Goal: Task Accomplishment & Management: Use online tool/utility

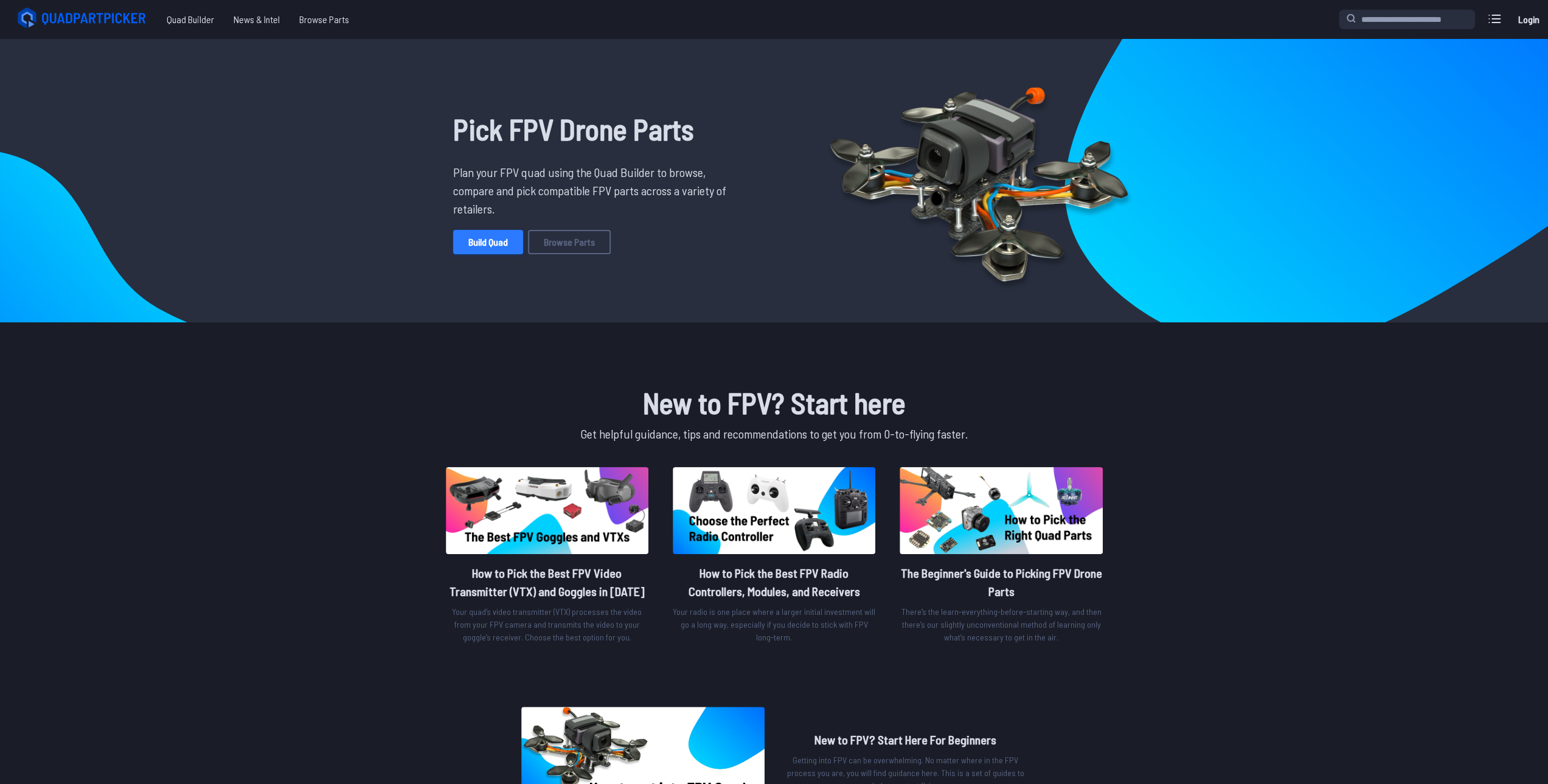
click at [476, 241] on link "Build Quad" at bounding box center [488, 241] width 70 height 24
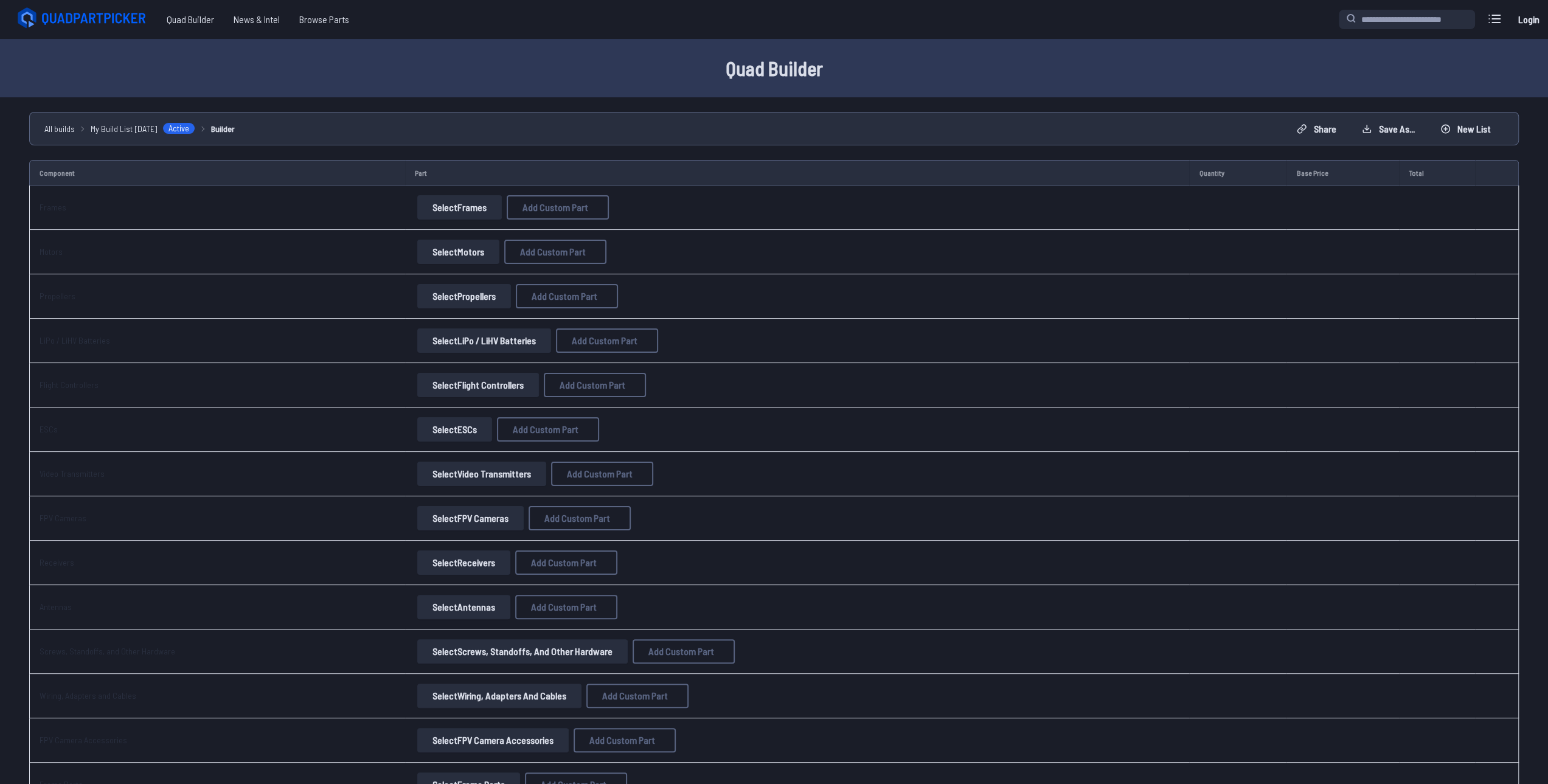
click at [461, 257] on button "Select Motors" at bounding box center [458, 252] width 82 height 24
click at [433, 248] on button "Select Motors" at bounding box center [458, 252] width 82 height 24
click at [434, 211] on button "Select Frames" at bounding box center [460, 207] width 85 height 24
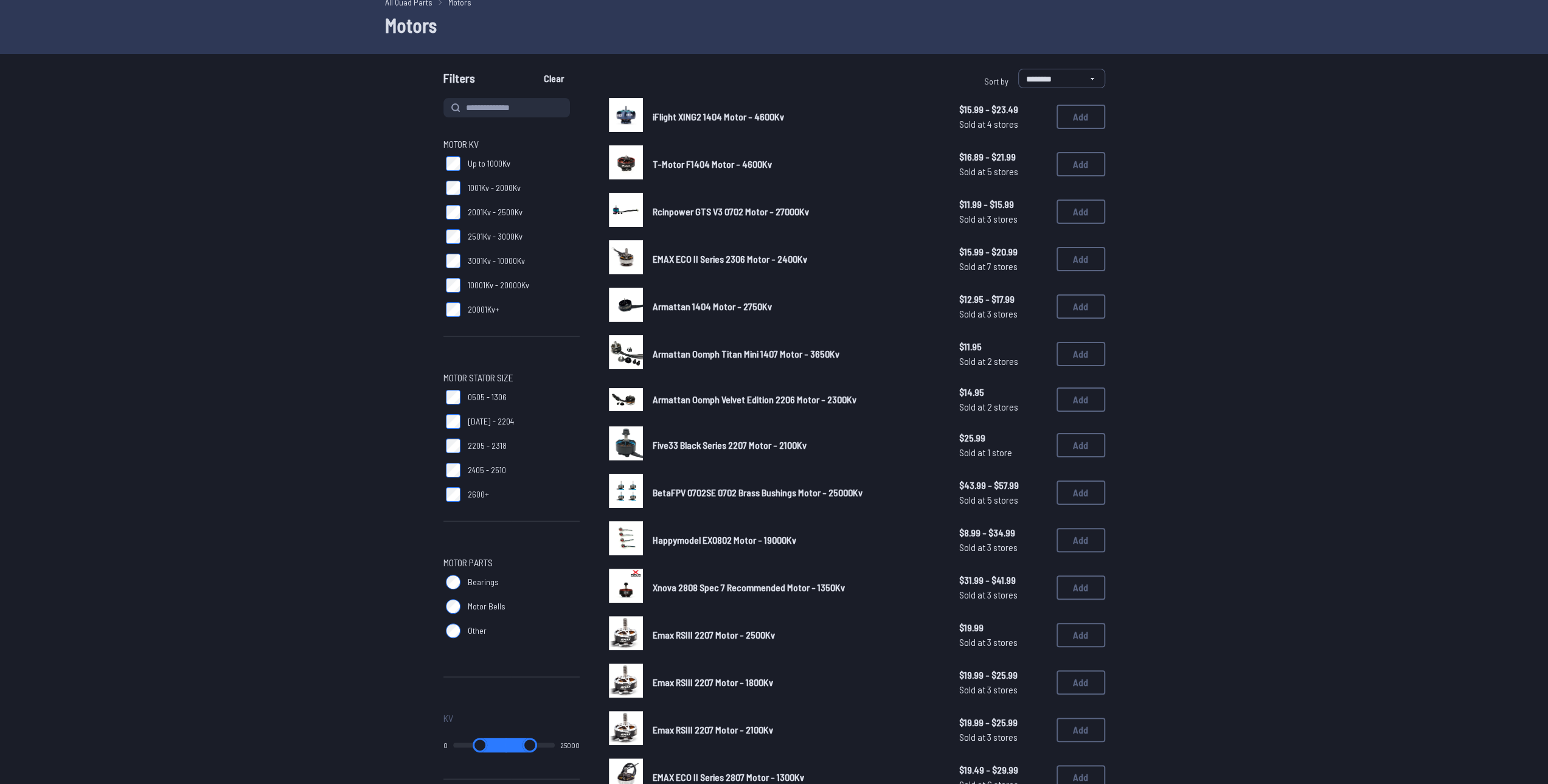
scroll to position [122, 0]
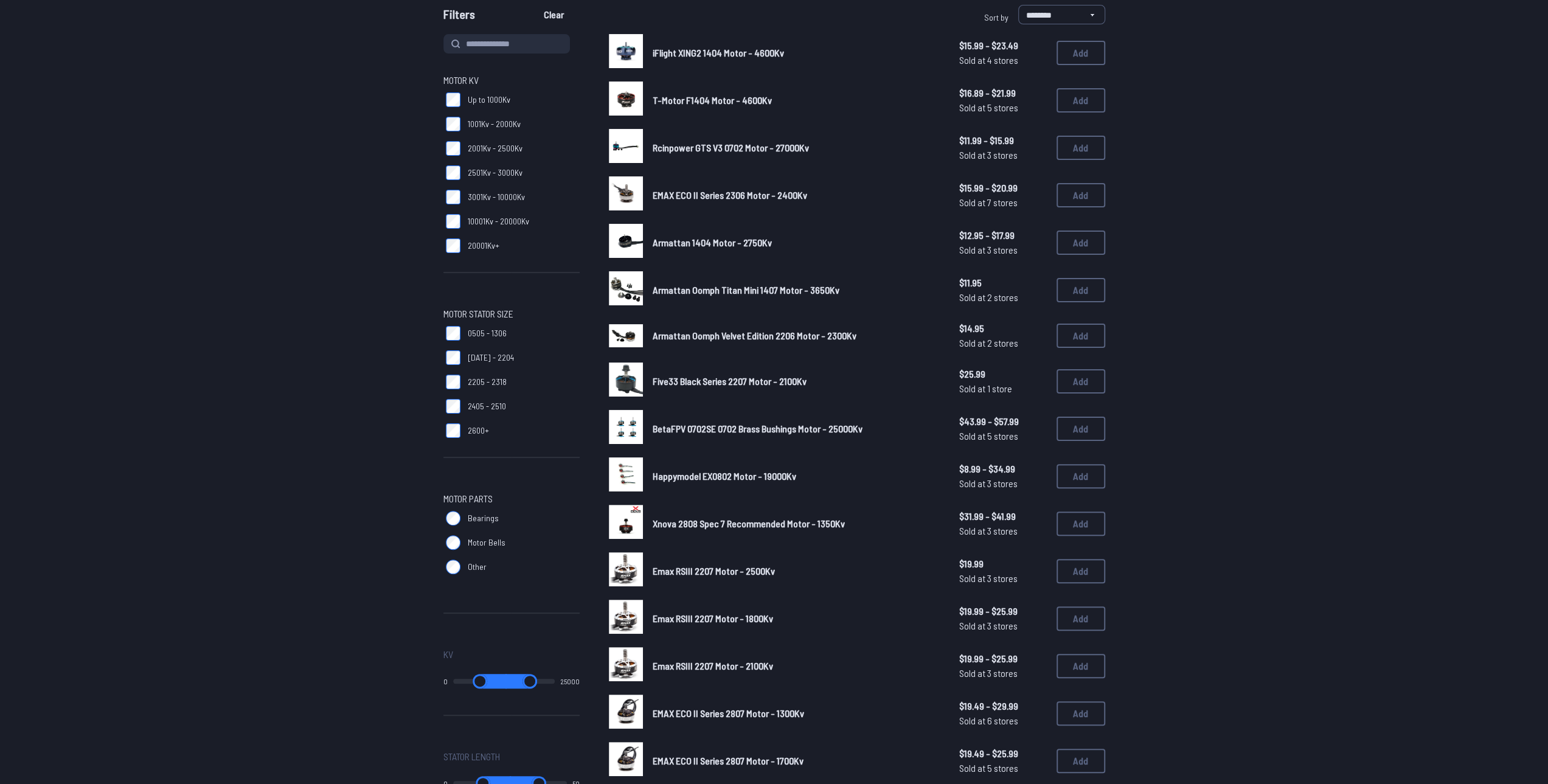
click at [752, 621] on span "Emax RSIII 2207 Motor - 1800Kv" at bounding box center [713, 618] width 121 height 12
click at [642, 615] on img at bounding box center [625, 616] width 34 height 34
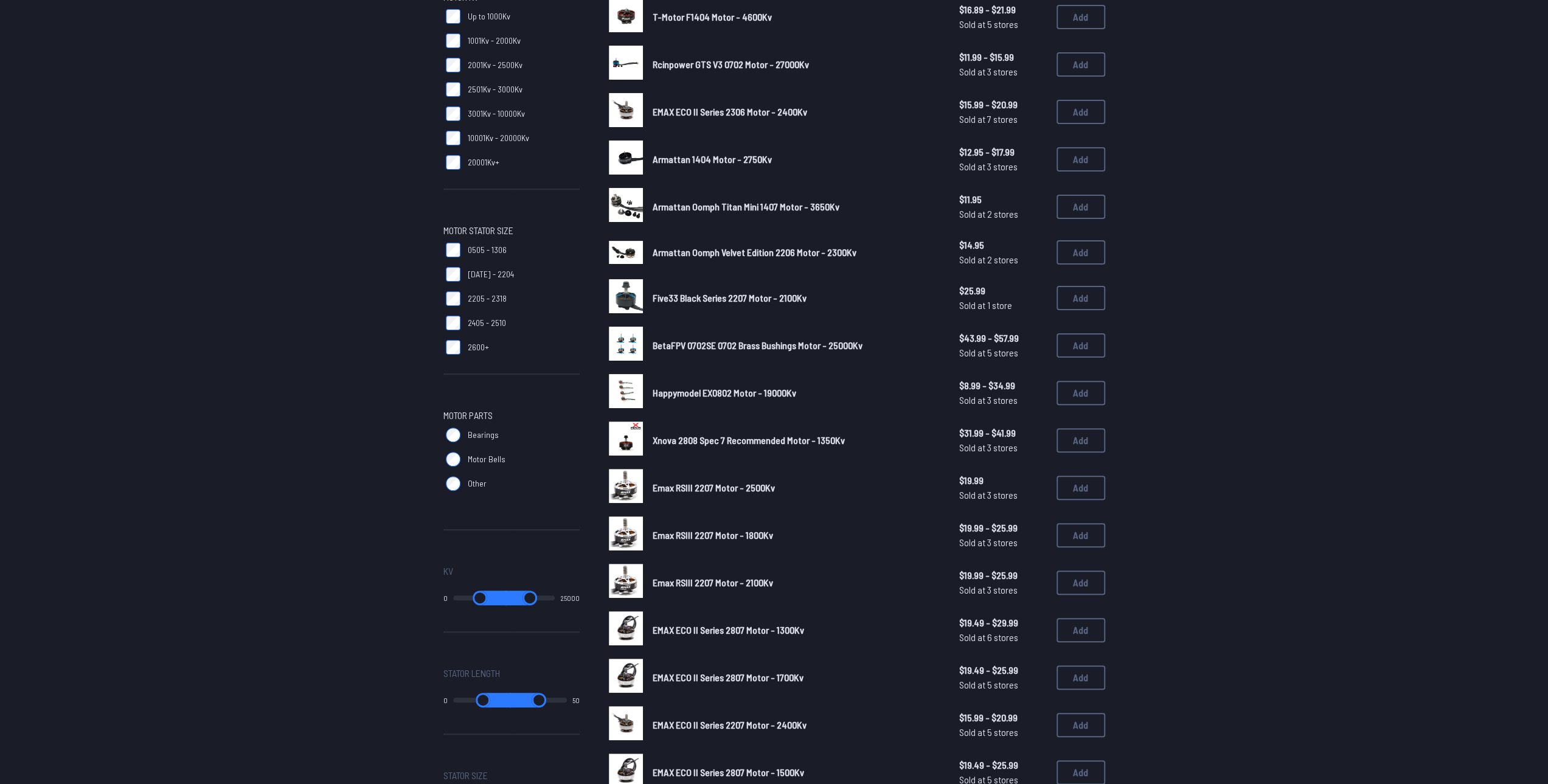
scroll to position [304, 0]
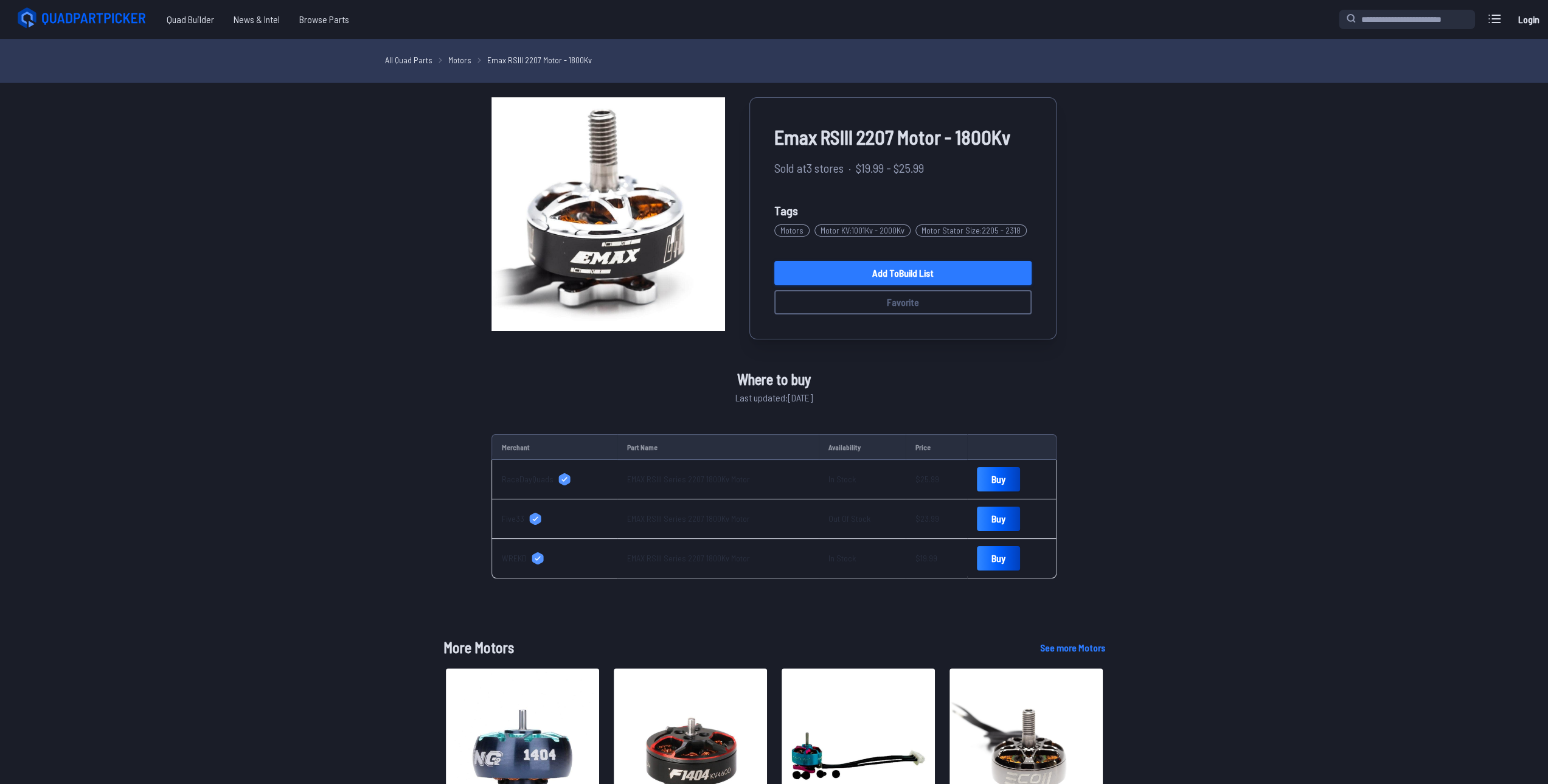
click at [897, 275] on link "Add to Build List" at bounding box center [903, 273] width 258 height 24
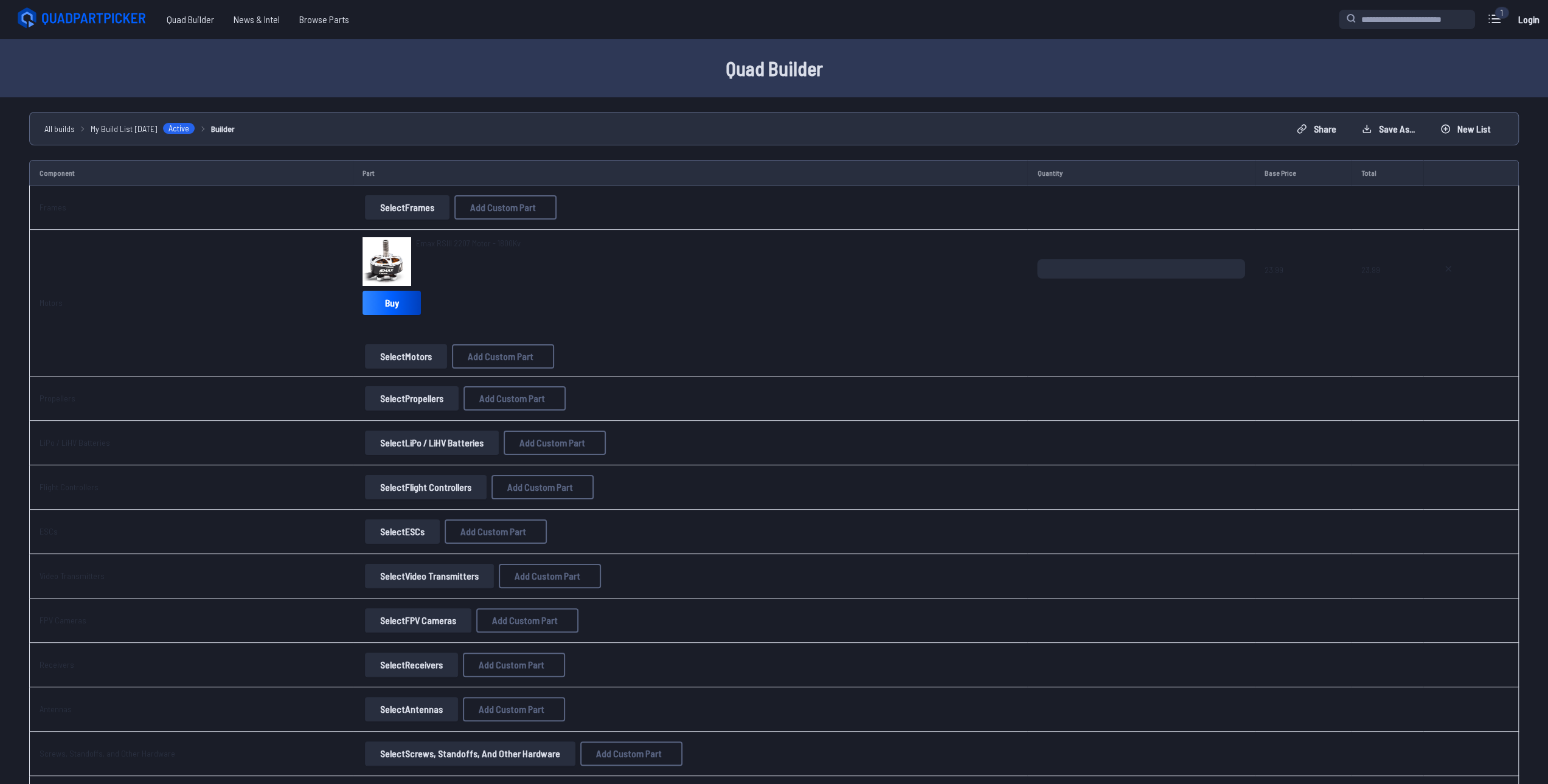
click at [385, 209] on button "Select Frames" at bounding box center [408, 207] width 85 height 24
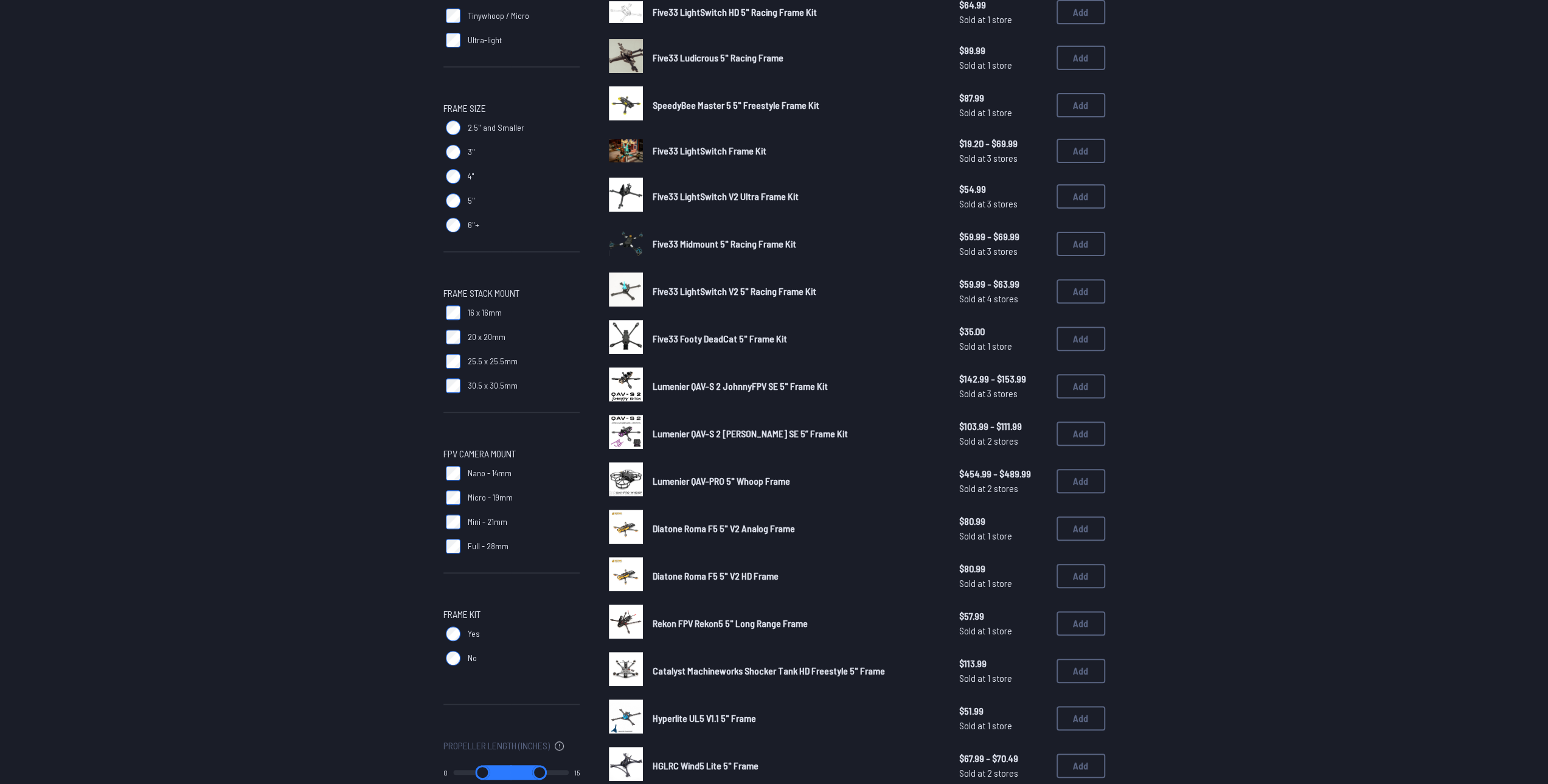
scroll to position [304, 0]
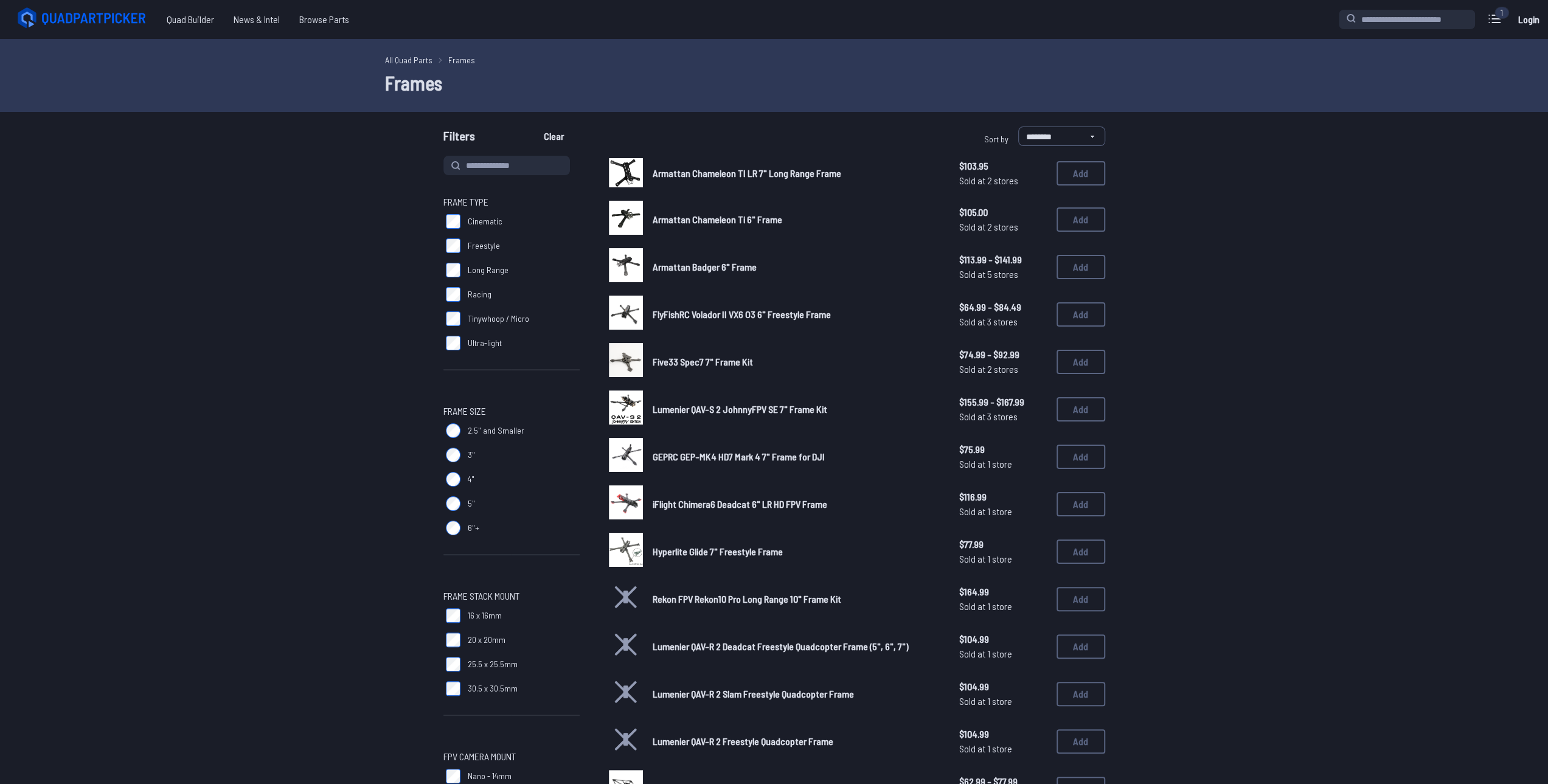
click at [708, 456] on span "GEPRC GEP-MK4 HD7 Mark 4 7" Frame for DJI" at bounding box center [739, 456] width 173 height 12
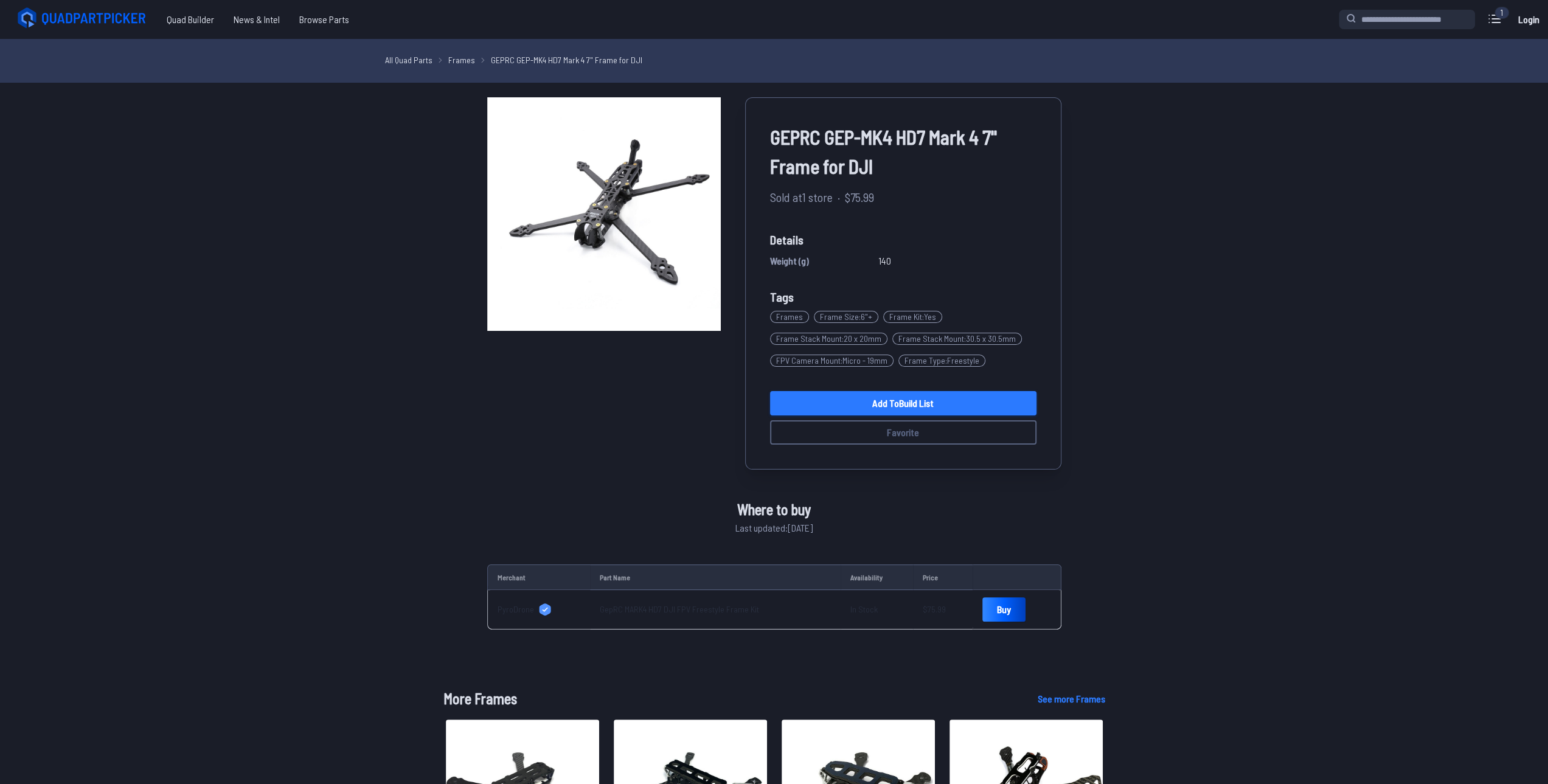
click at [908, 397] on link "Add to Build List" at bounding box center [904, 403] width 266 height 24
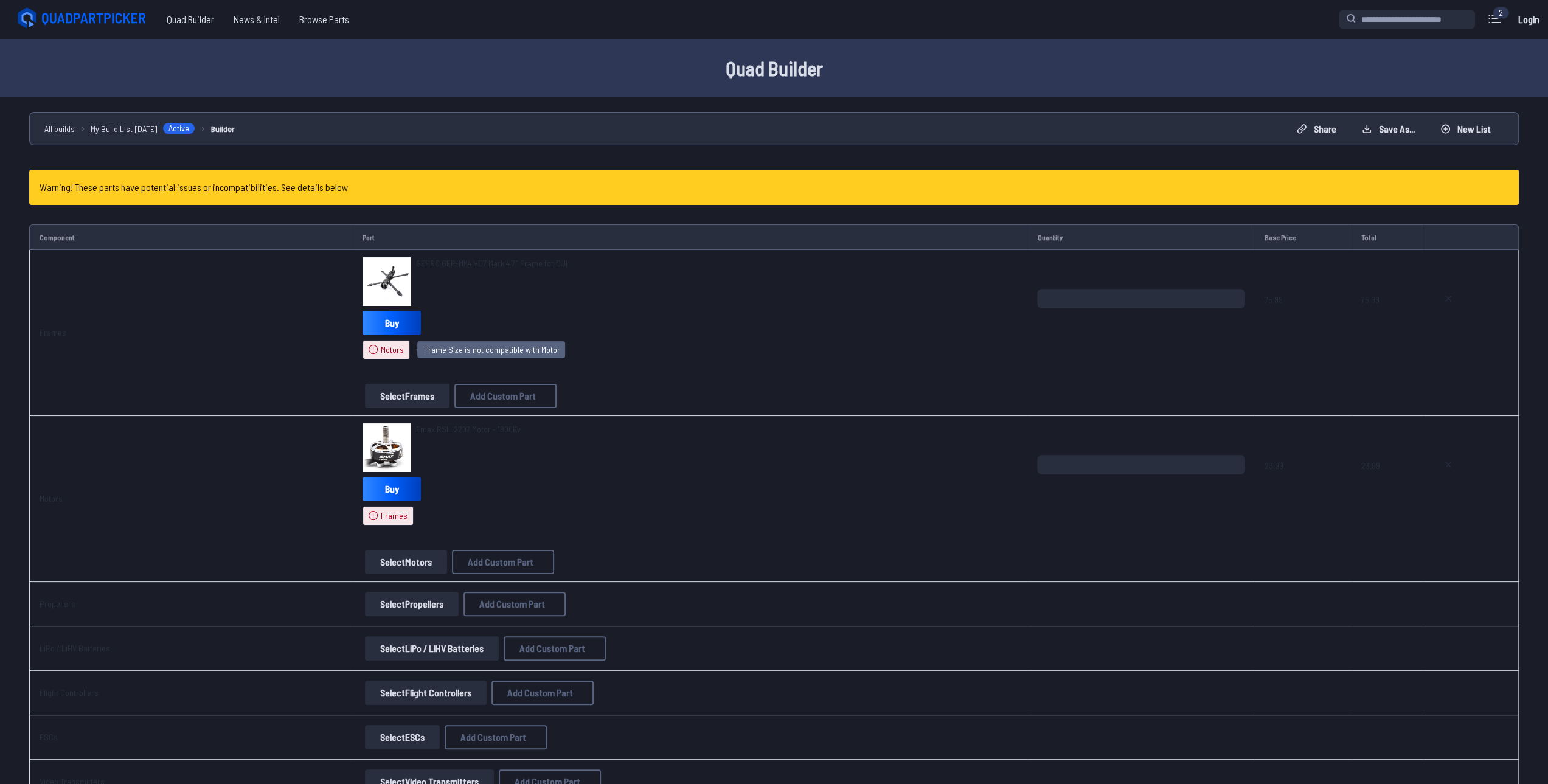
click at [382, 350] on span "Motors" at bounding box center [393, 349] width 23 height 13
click at [376, 281] on img at bounding box center [387, 282] width 48 height 48
click at [374, 390] on button "Select Frames" at bounding box center [408, 395] width 85 height 24
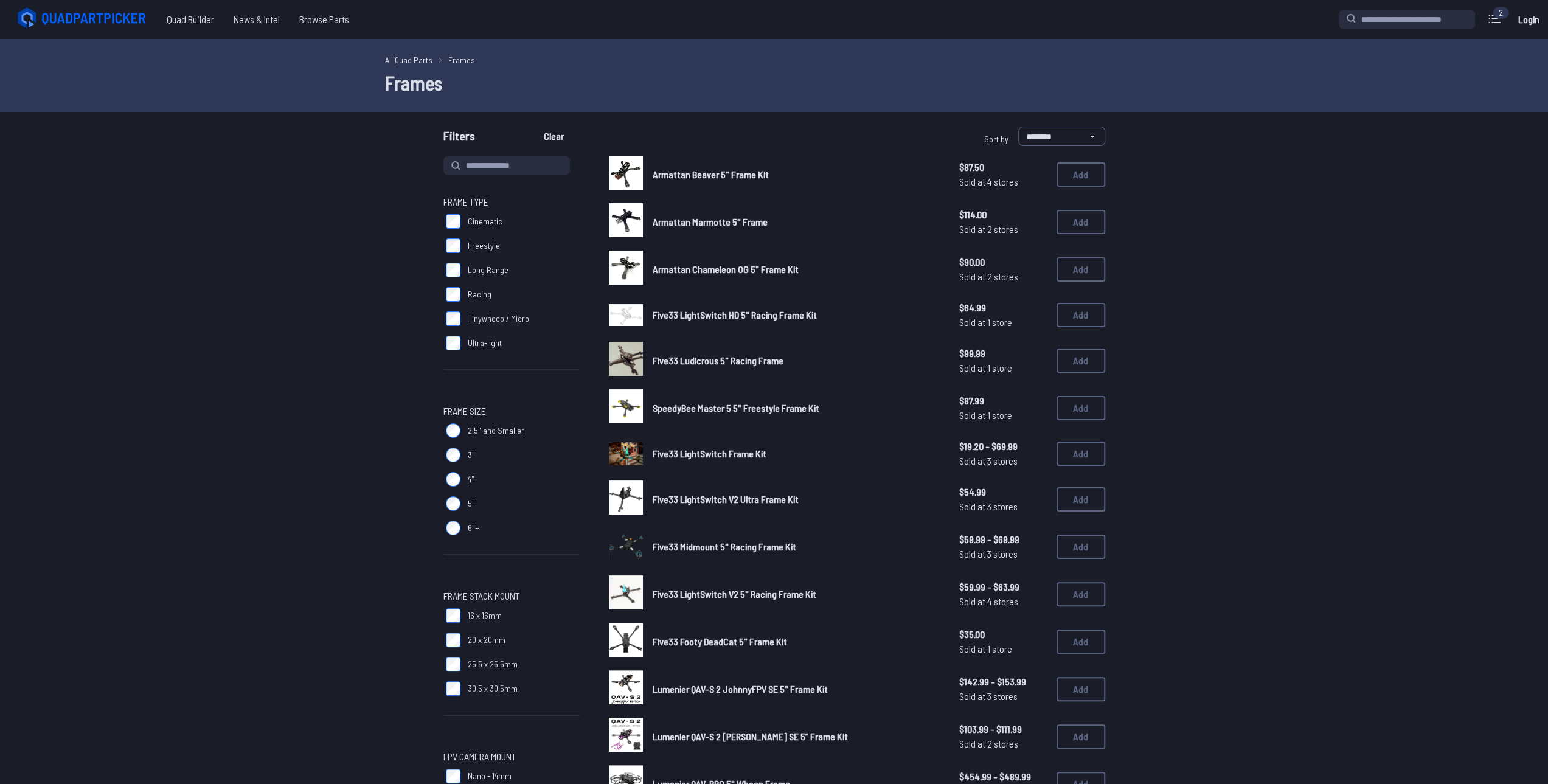
click at [623, 166] on img at bounding box center [625, 172] width 34 height 34
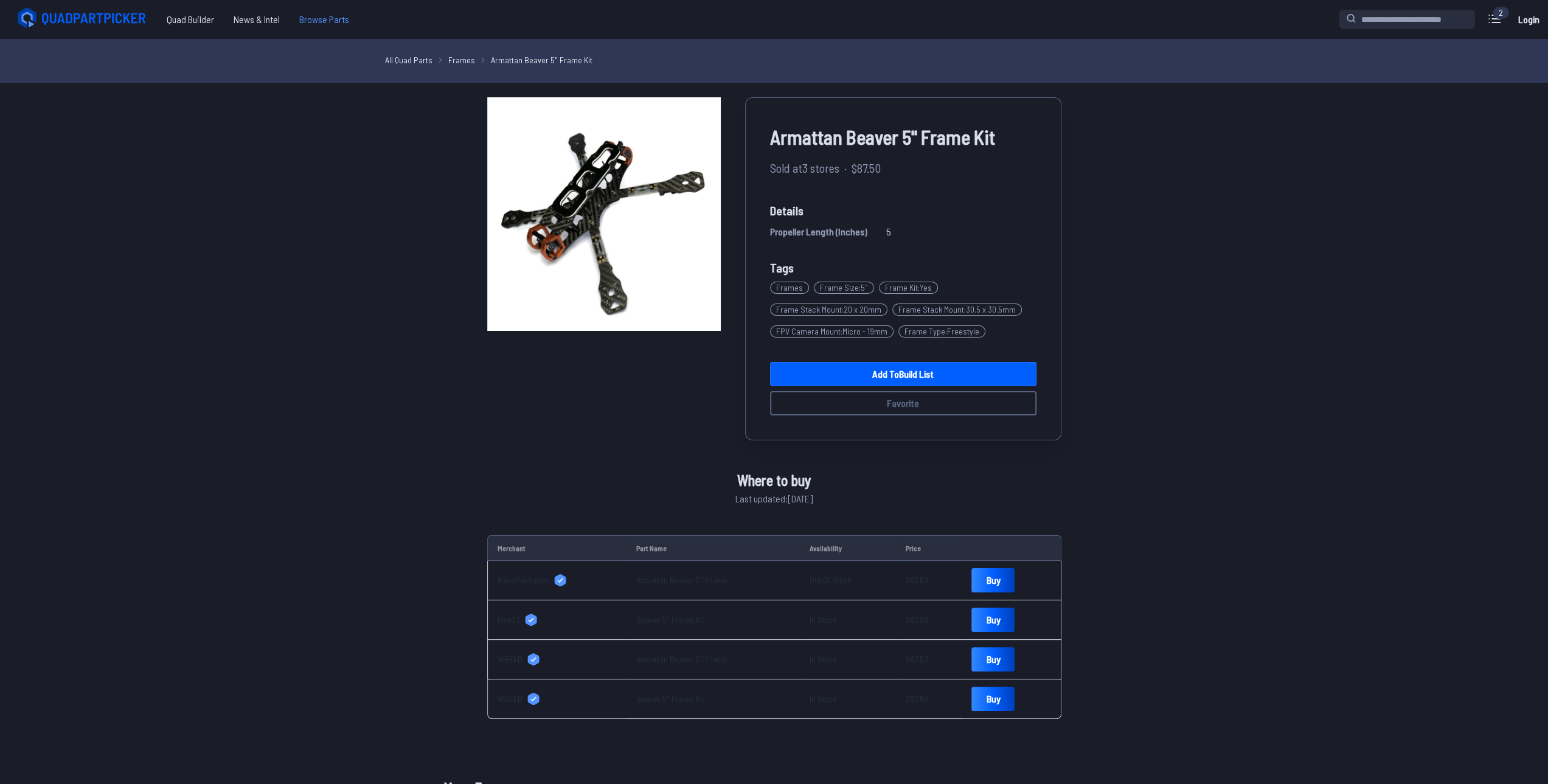
click at [305, 14] on span "Browse Parts" at bounding box center [324, 19] width 69 height 24
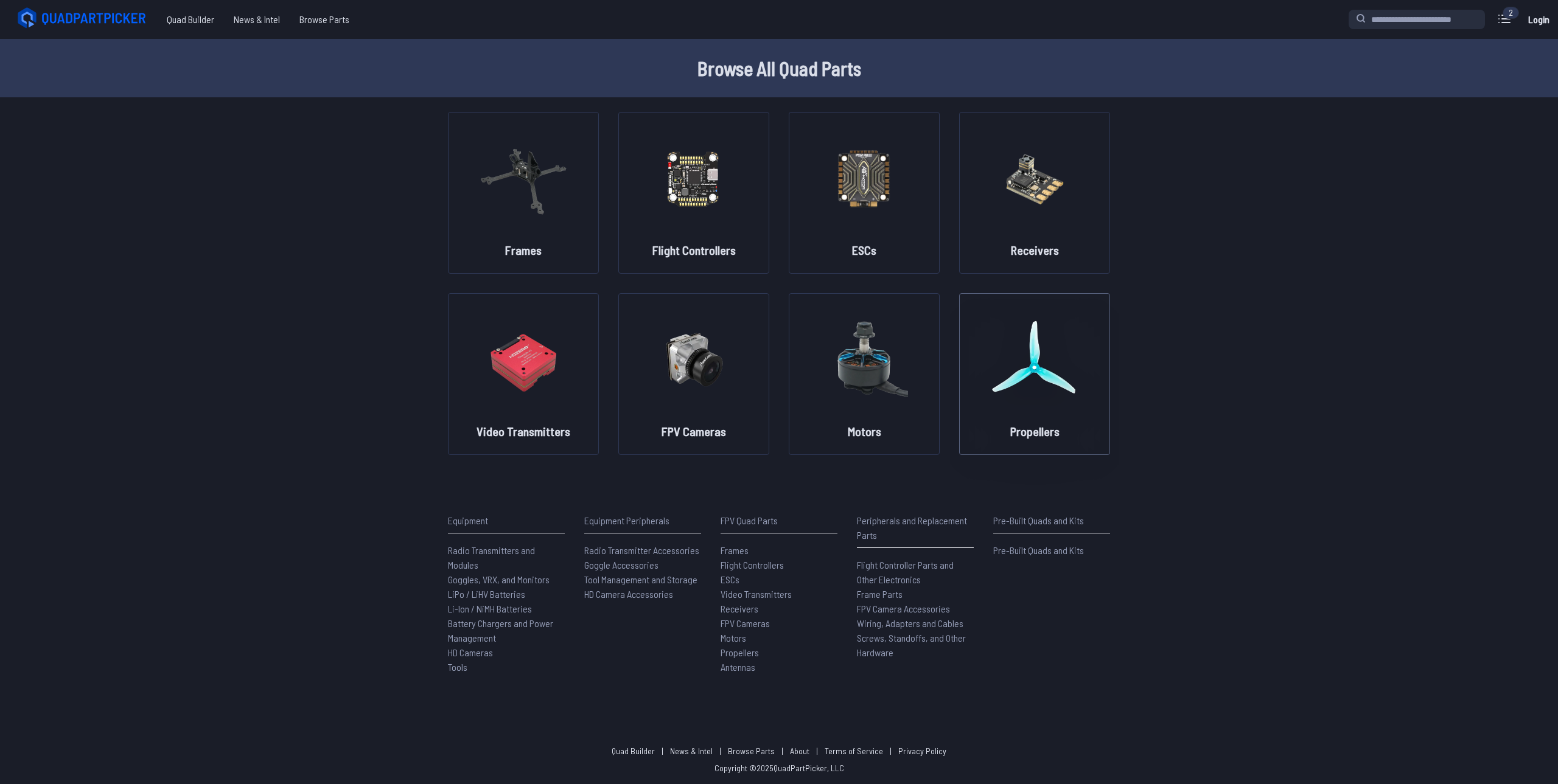
click at [1032, 373] on img at bounding box center [1034, 359] width 88 height 107
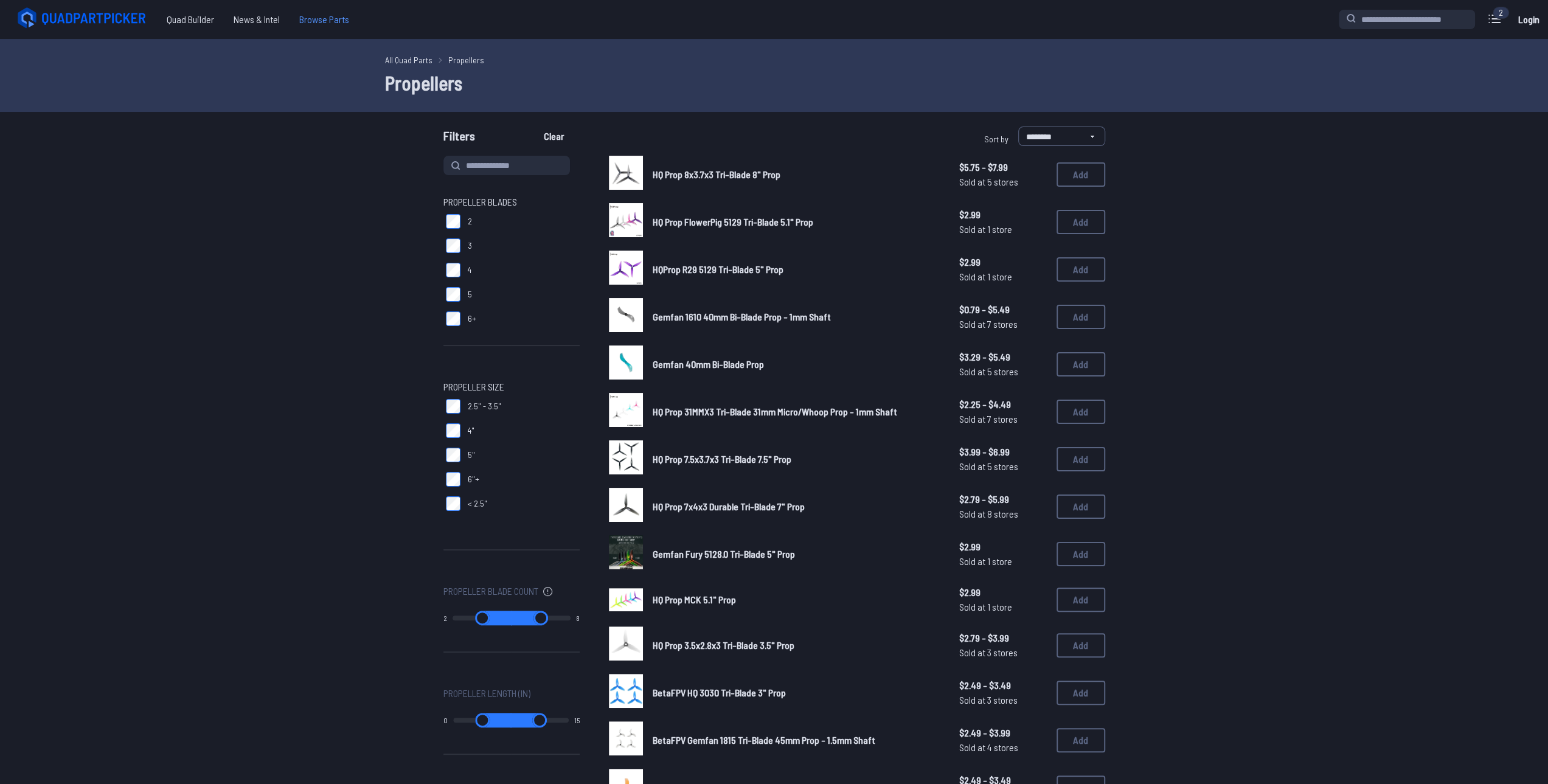
click at [316, 19] on span "Browse Parts" at bounding box center [324, 19] width 69 height 24
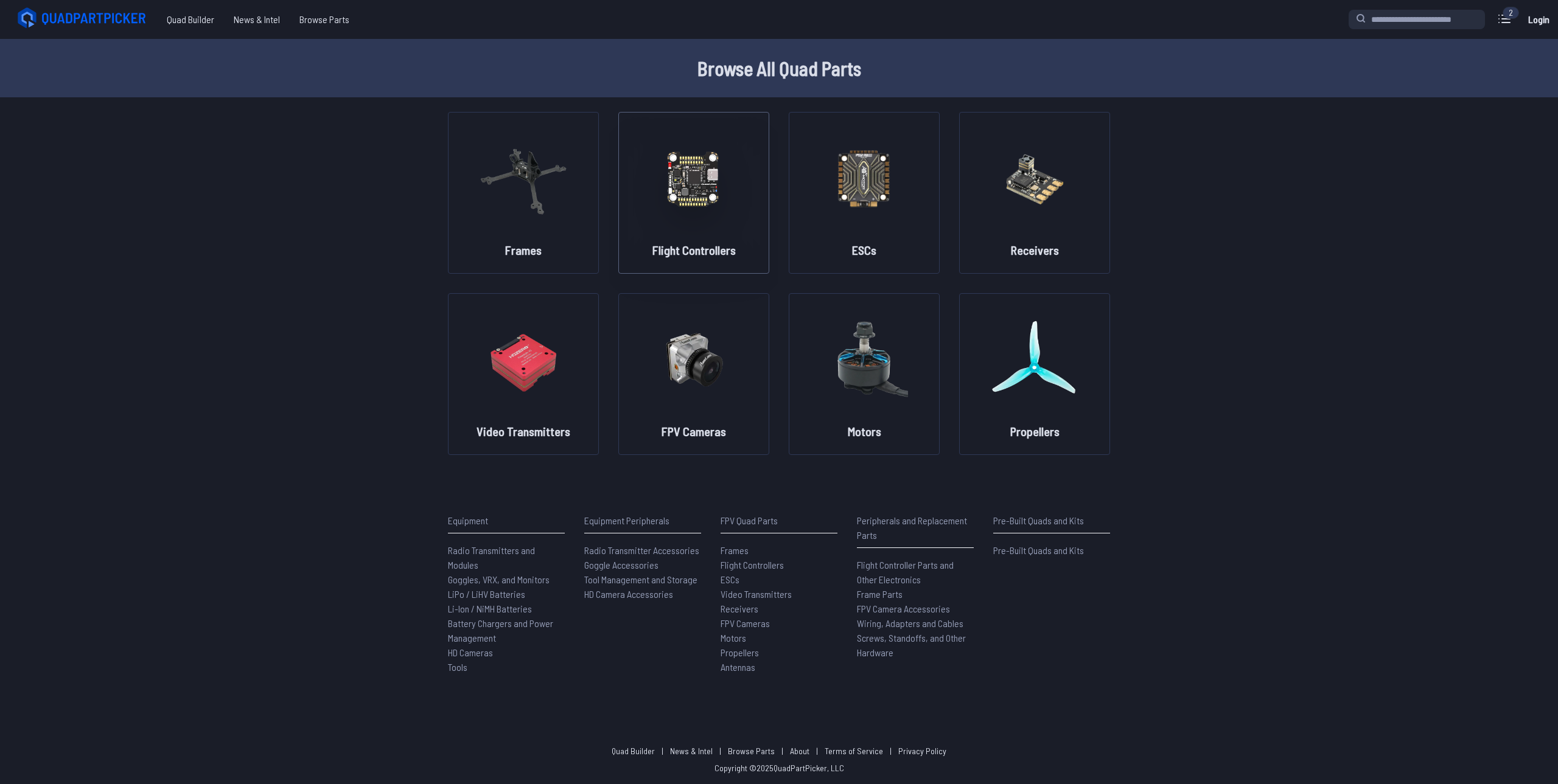
click at [695, 139] on img at bounding box center [694, 177] width 88 height 107
click at [698, 189] on img at bounding box center [694, 177] width 88 height 107
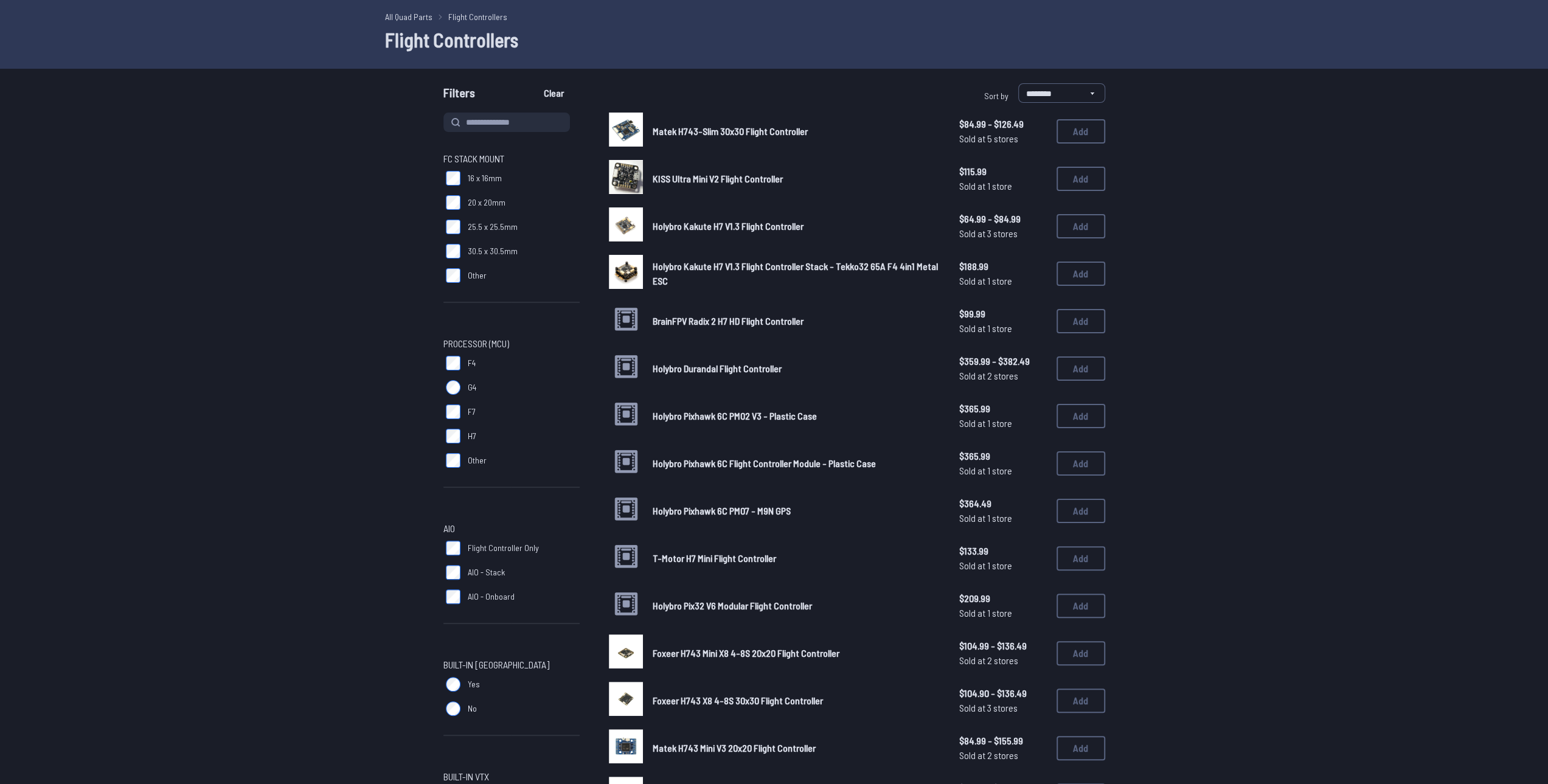
scroll to position [61, 0]
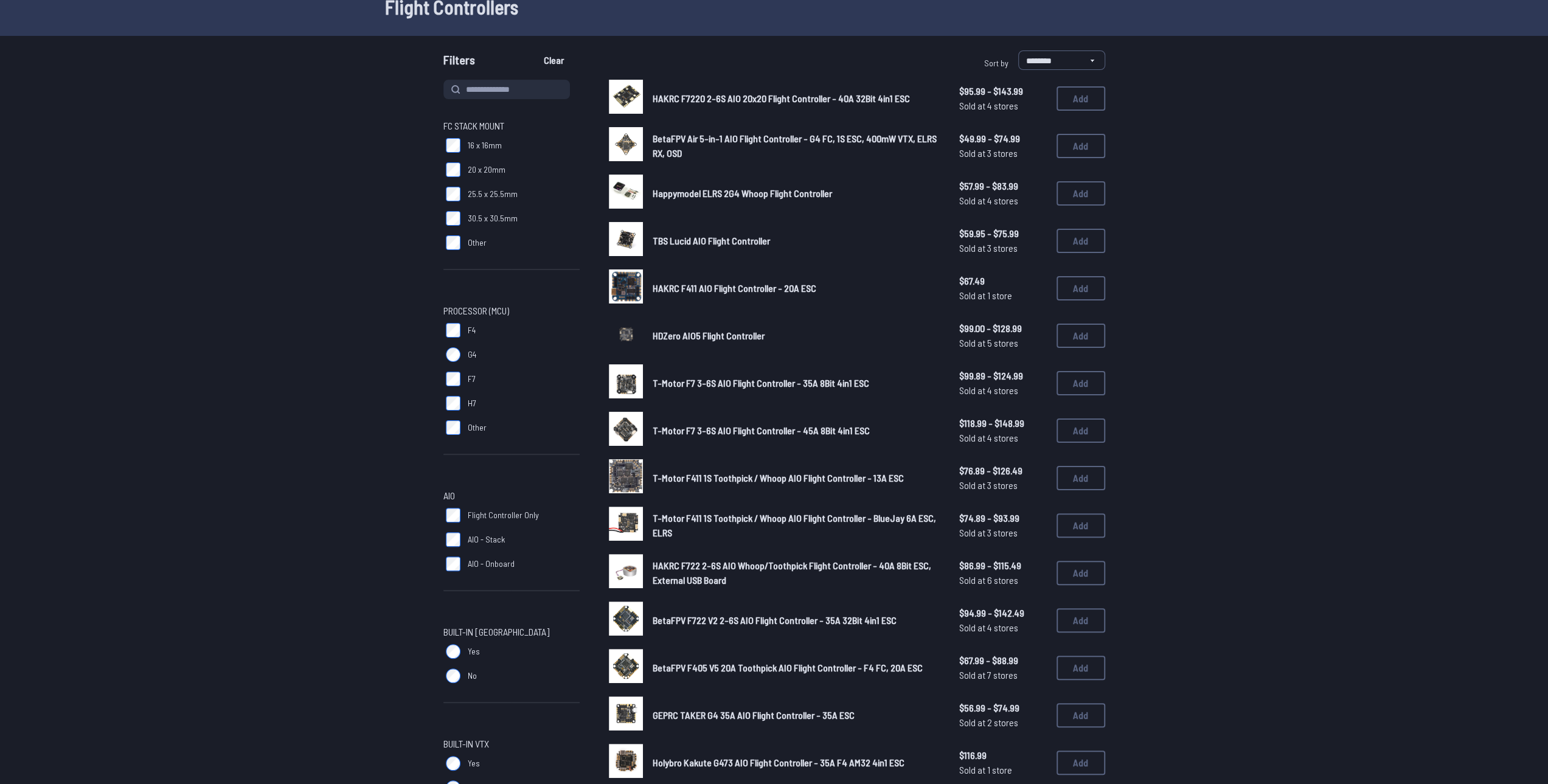
scroll to position [243, 0]
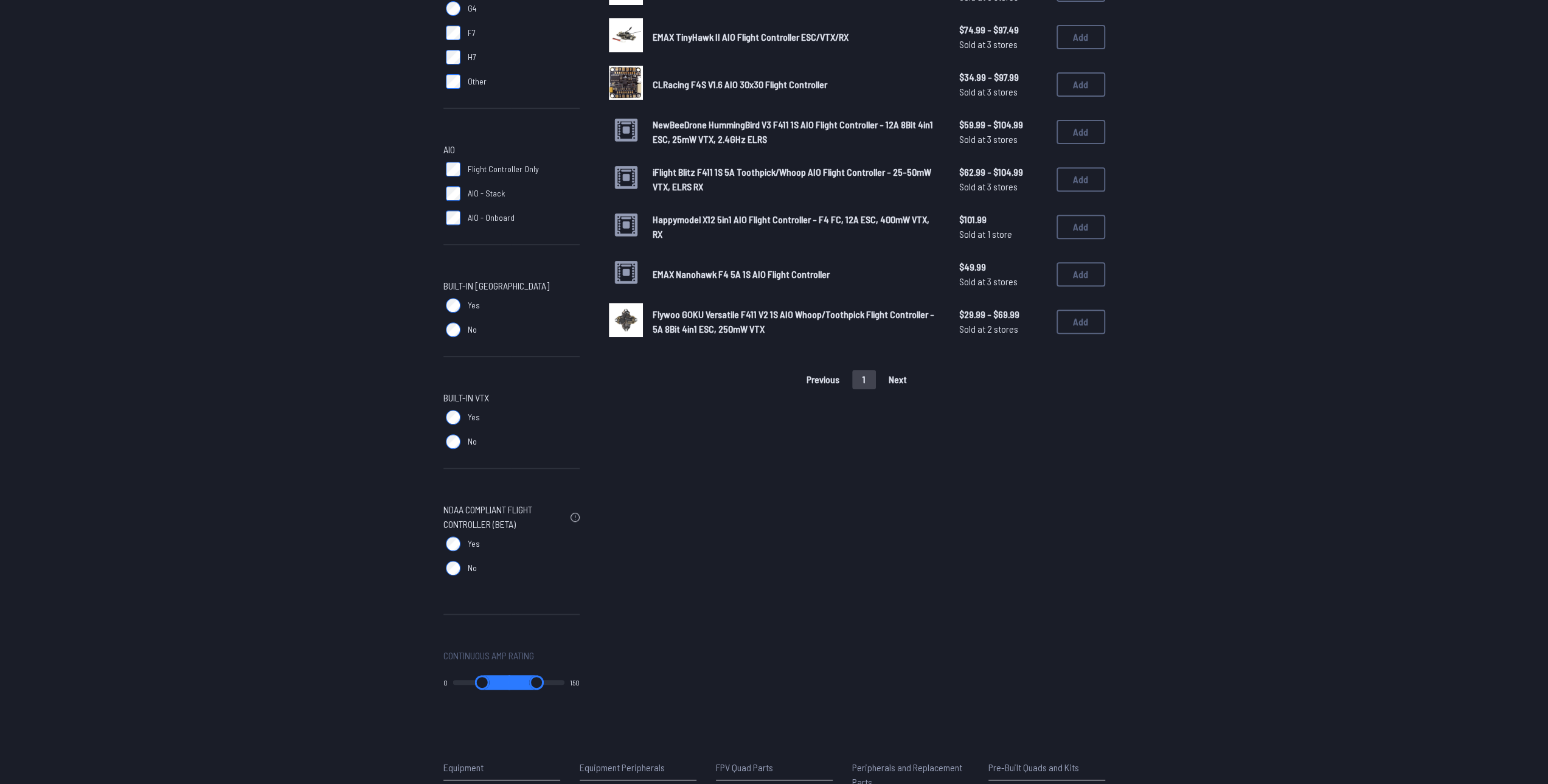
scroll to position [426, 0]
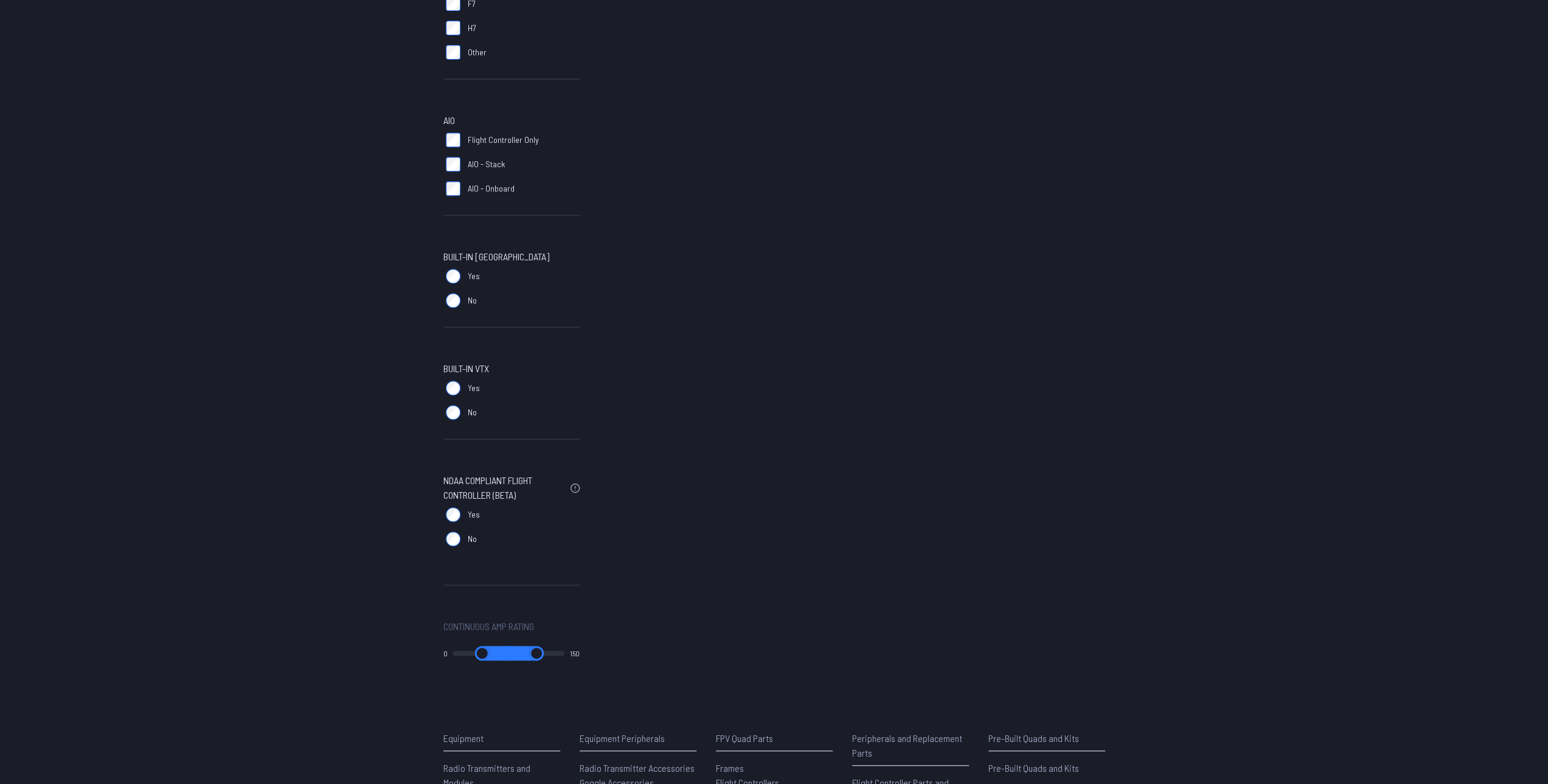
scroll to position [487, 0]
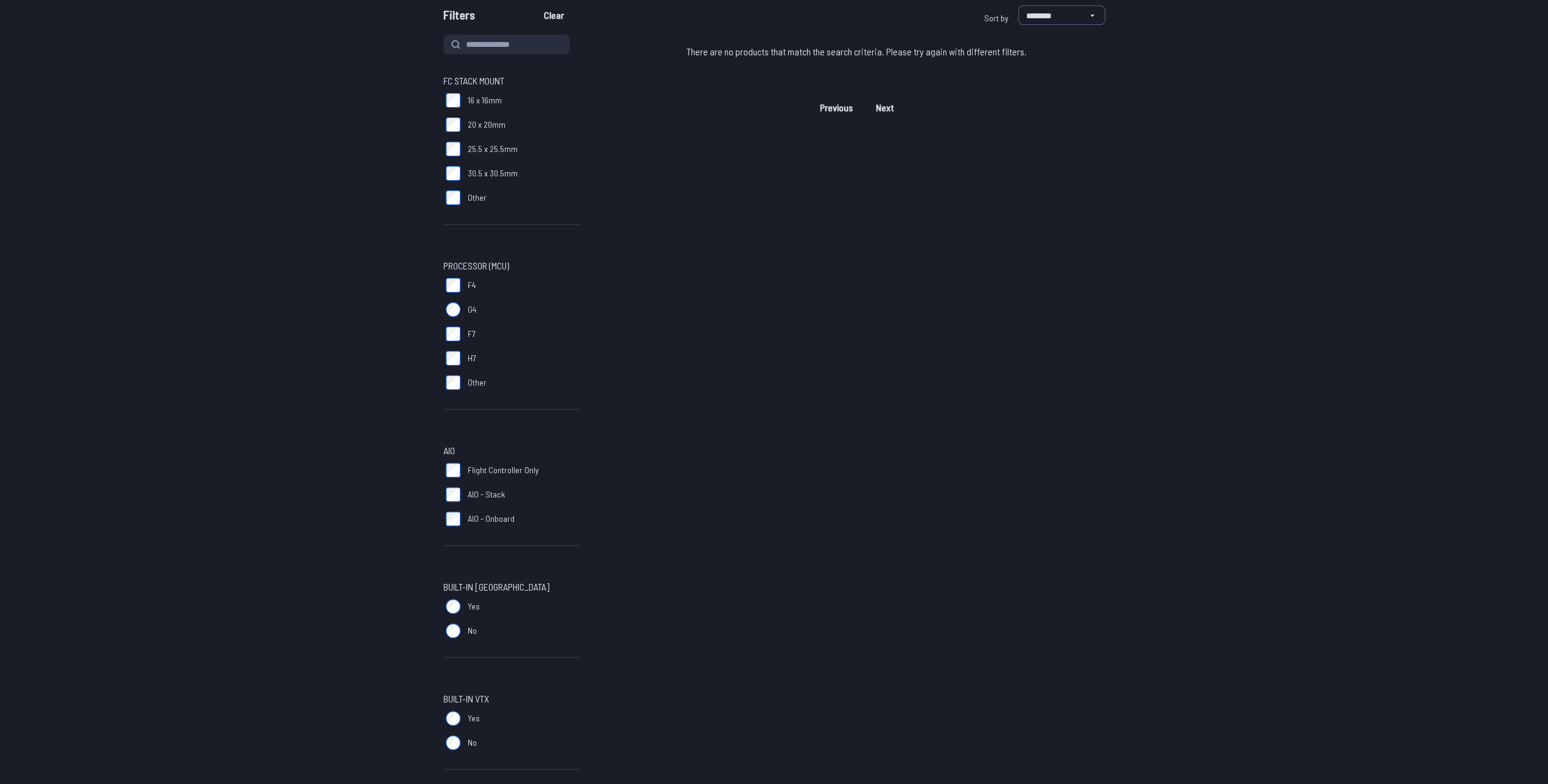
scroll to position [182, 0]
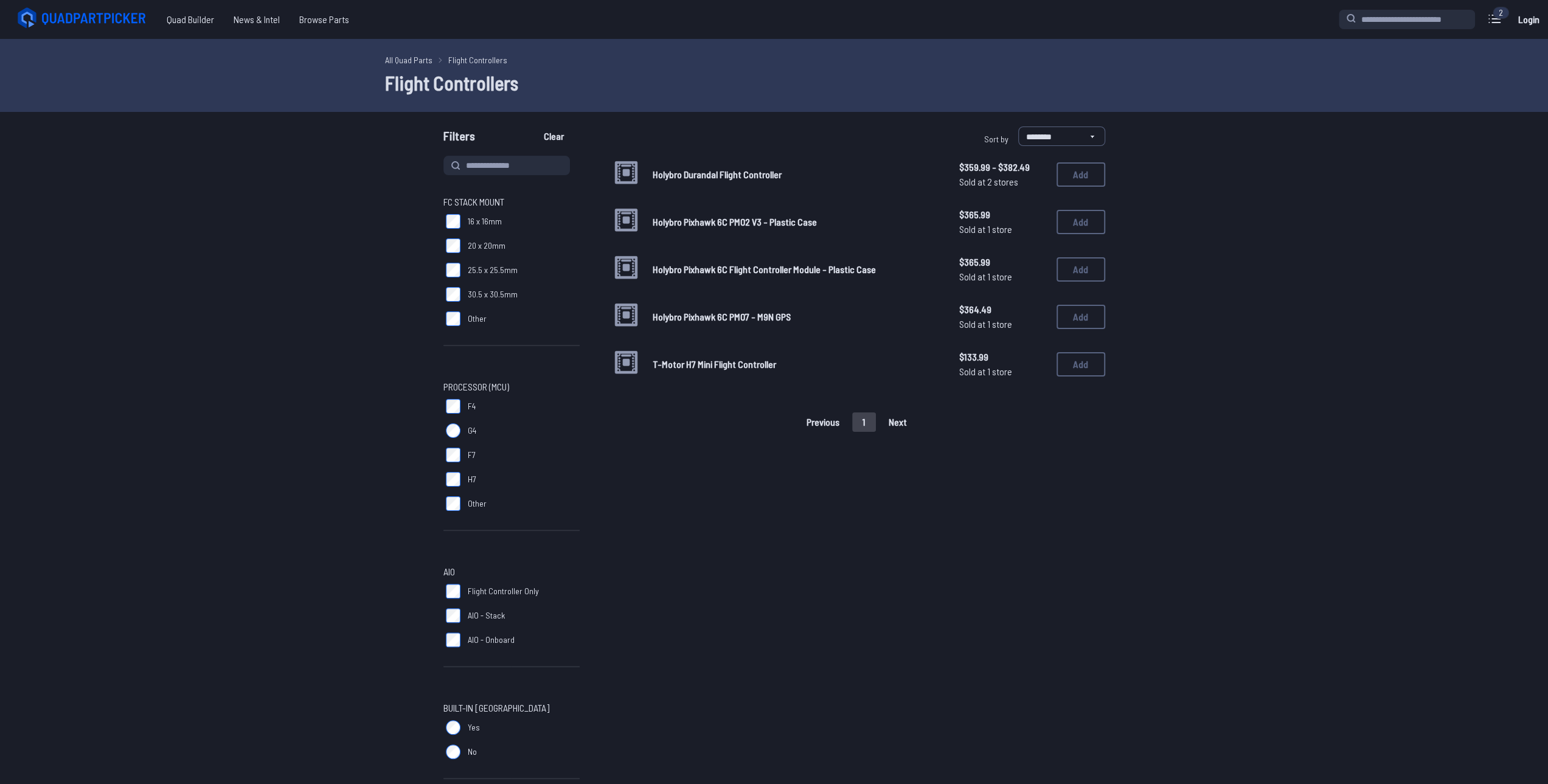
click at [757, 227] on span "Holybro Pixhawk 6C PM02 V3 - Plastic Case" at bounding box center [735, 222] width 164 height 12
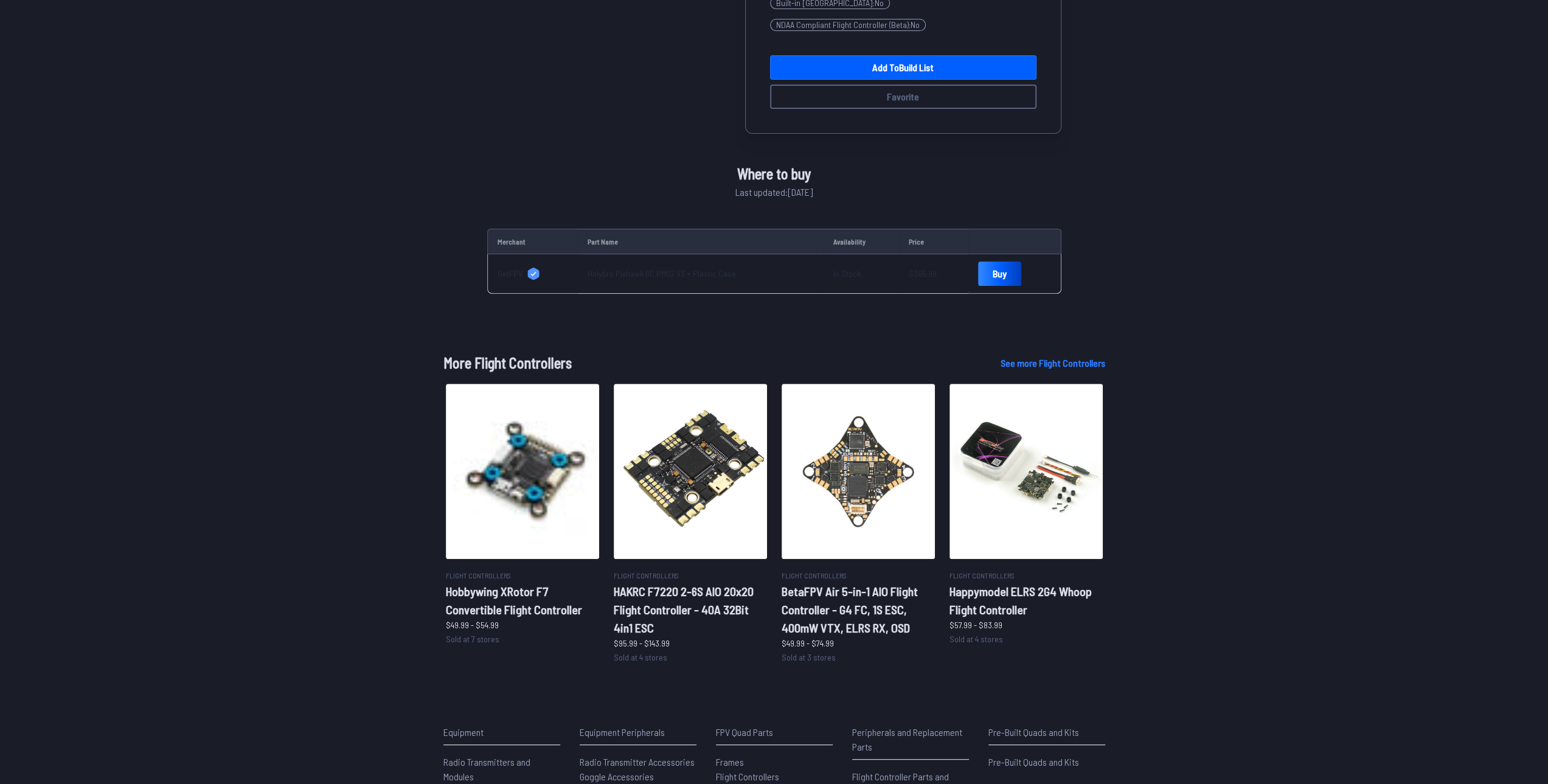
scroll to position [304, 0]
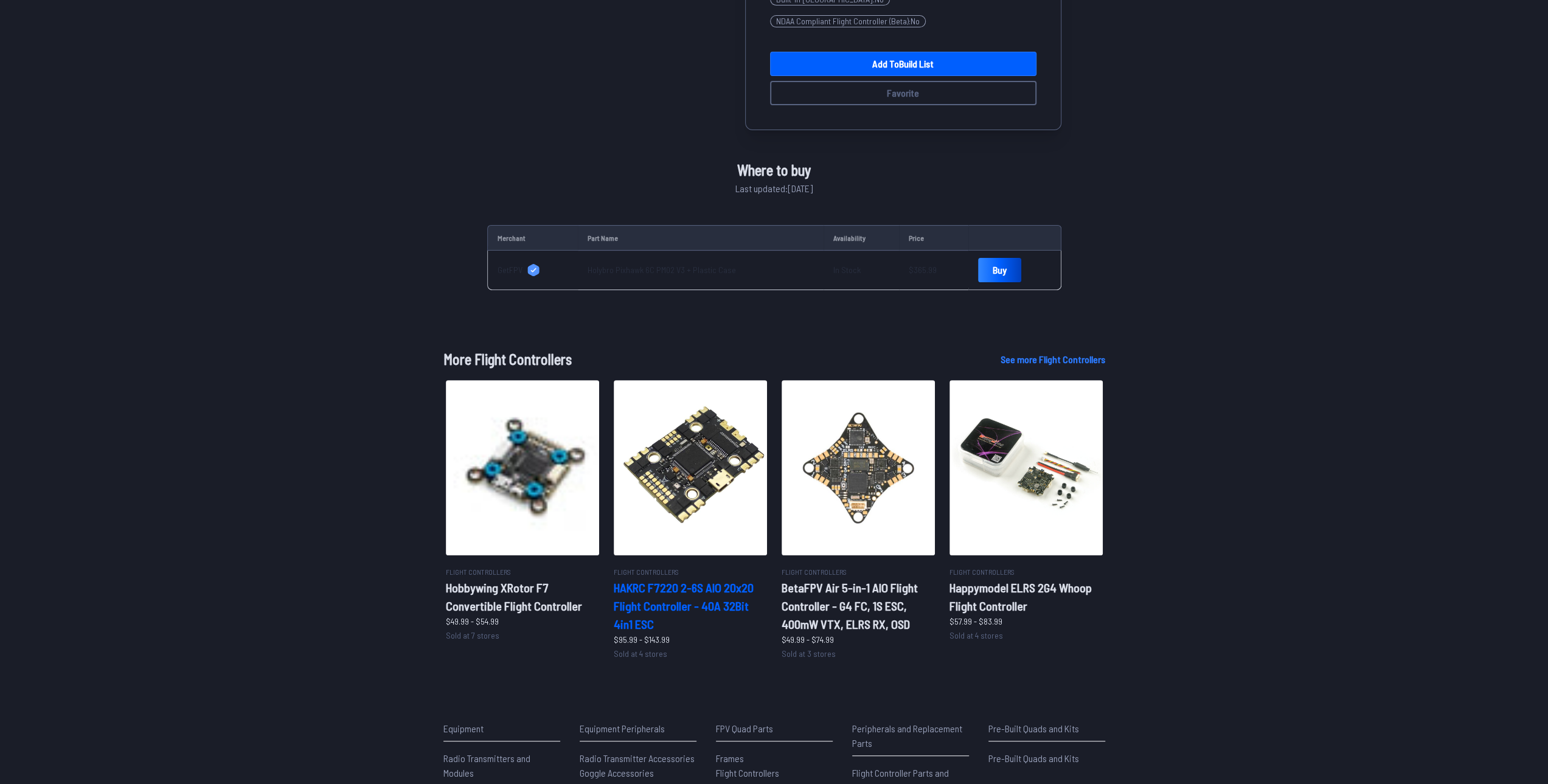
click at [710, 579] on h2 "HAKRC F7220 2-6S AIO 20x20 Flight Controller - 40A 32Bit 4in1 ESC" at bounding box center [691, 606] width 153 height 55
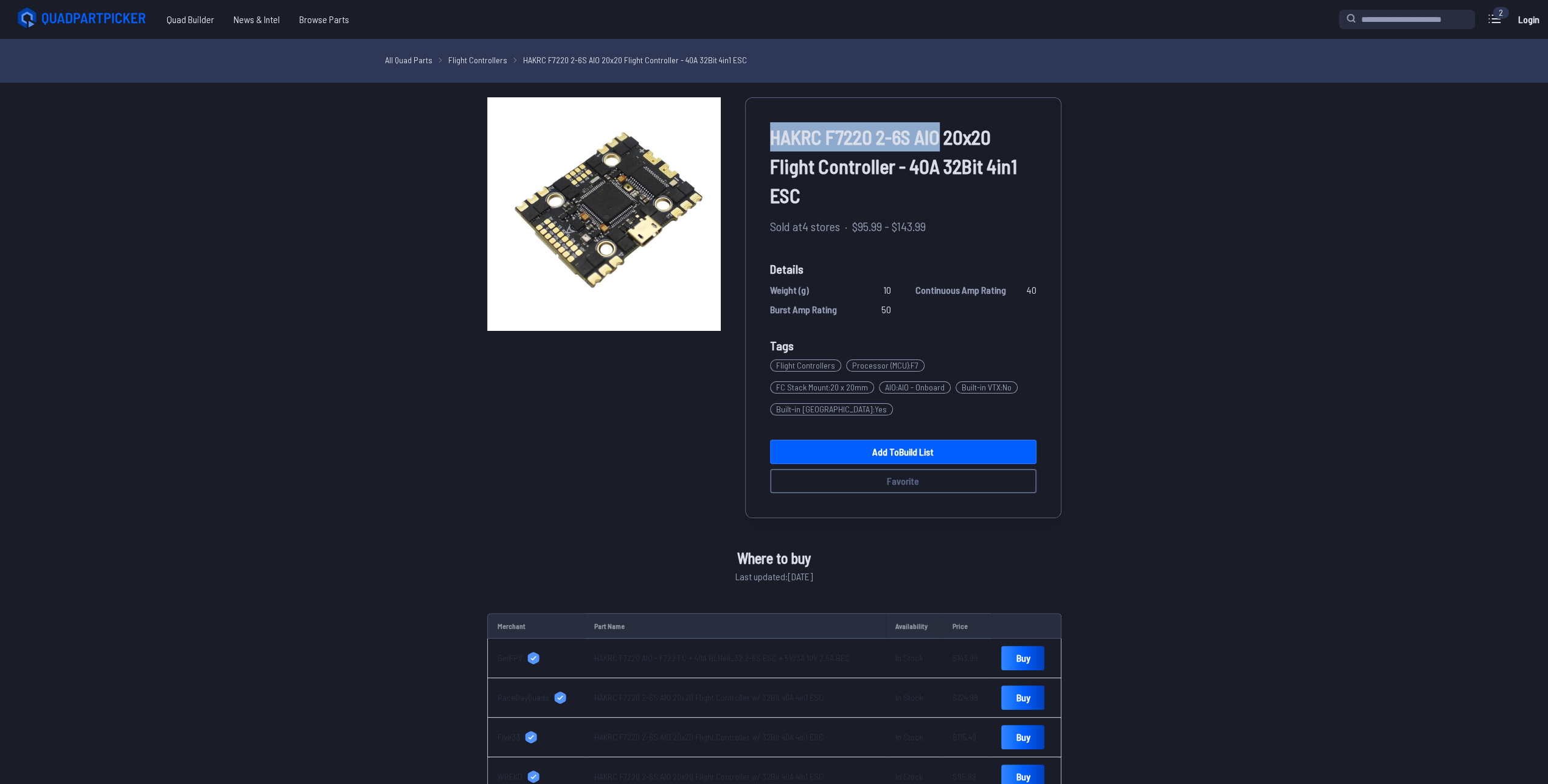
drag, startPoint x: 774, startPoint y: 134, endPoint x: 939, endPoint y: 128, distance: 165.1
click at [939, 128] on span "HAKRC F7220 2-6S AIO 20x20 Flight Controller - 40A 32Bit 4in1 ESC" at bounding box center [904, 166] width 266 height 88
click at [875, 440] on link "Add to Build List" at bounding box center [904, 451] width 266 height 24
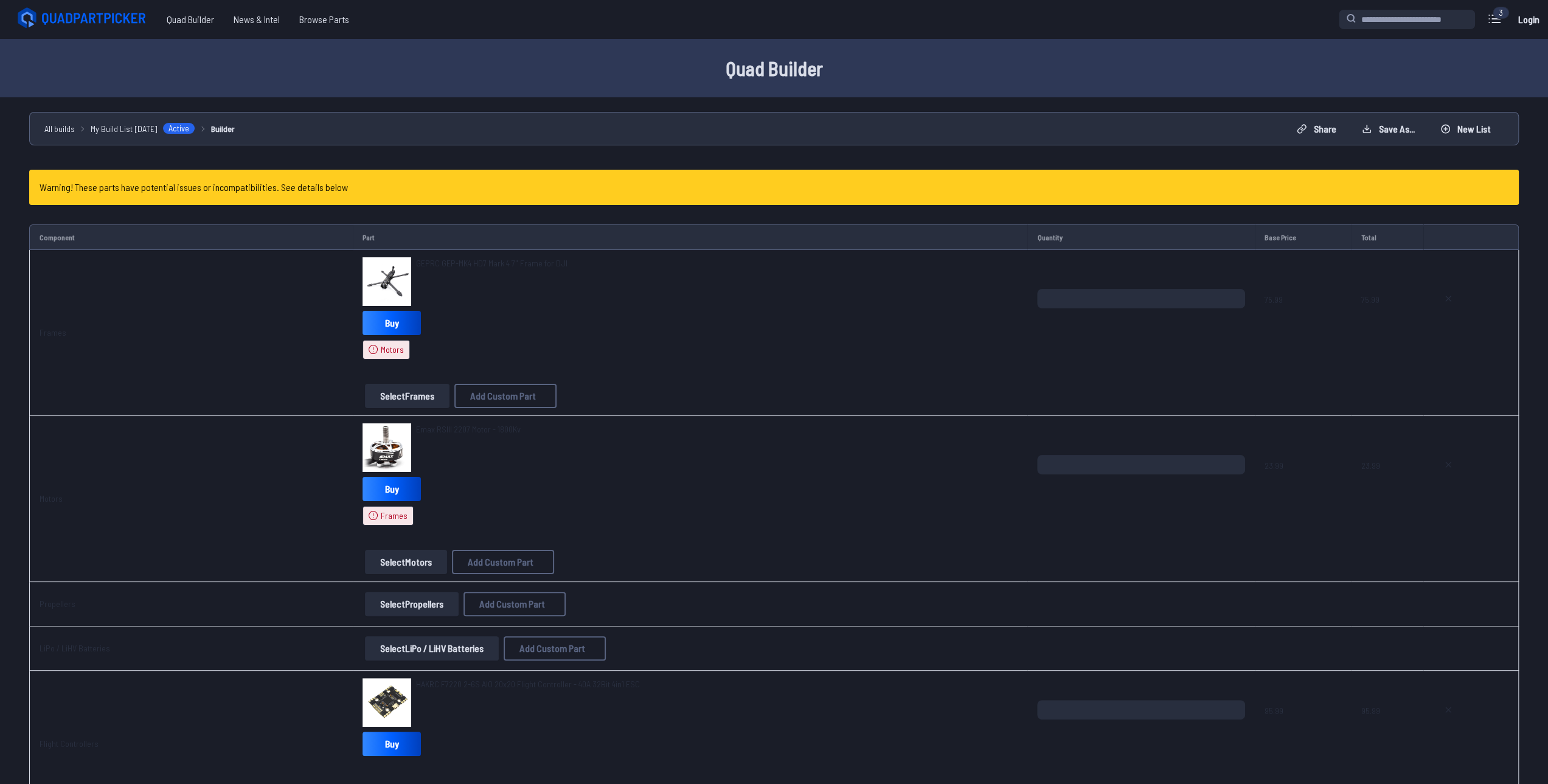
click at [397, 556] on button "Select Motors" at bounding box center [406, 561] width 82 height 24
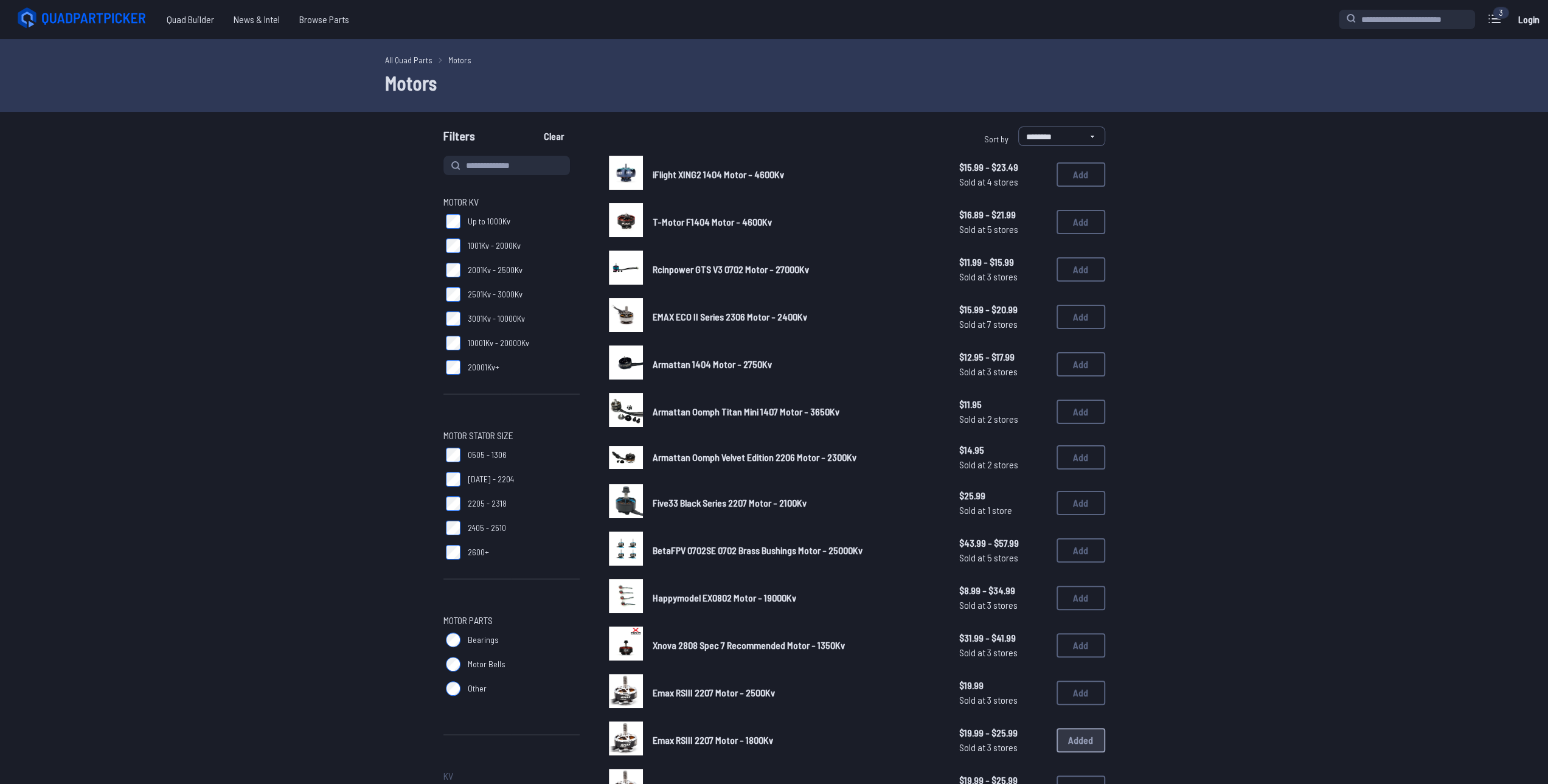
click at [678, 180] on link "iFlight XING2 1404 Motor - 4600Kv" at bounding box center [797, 174] width 287 height 14
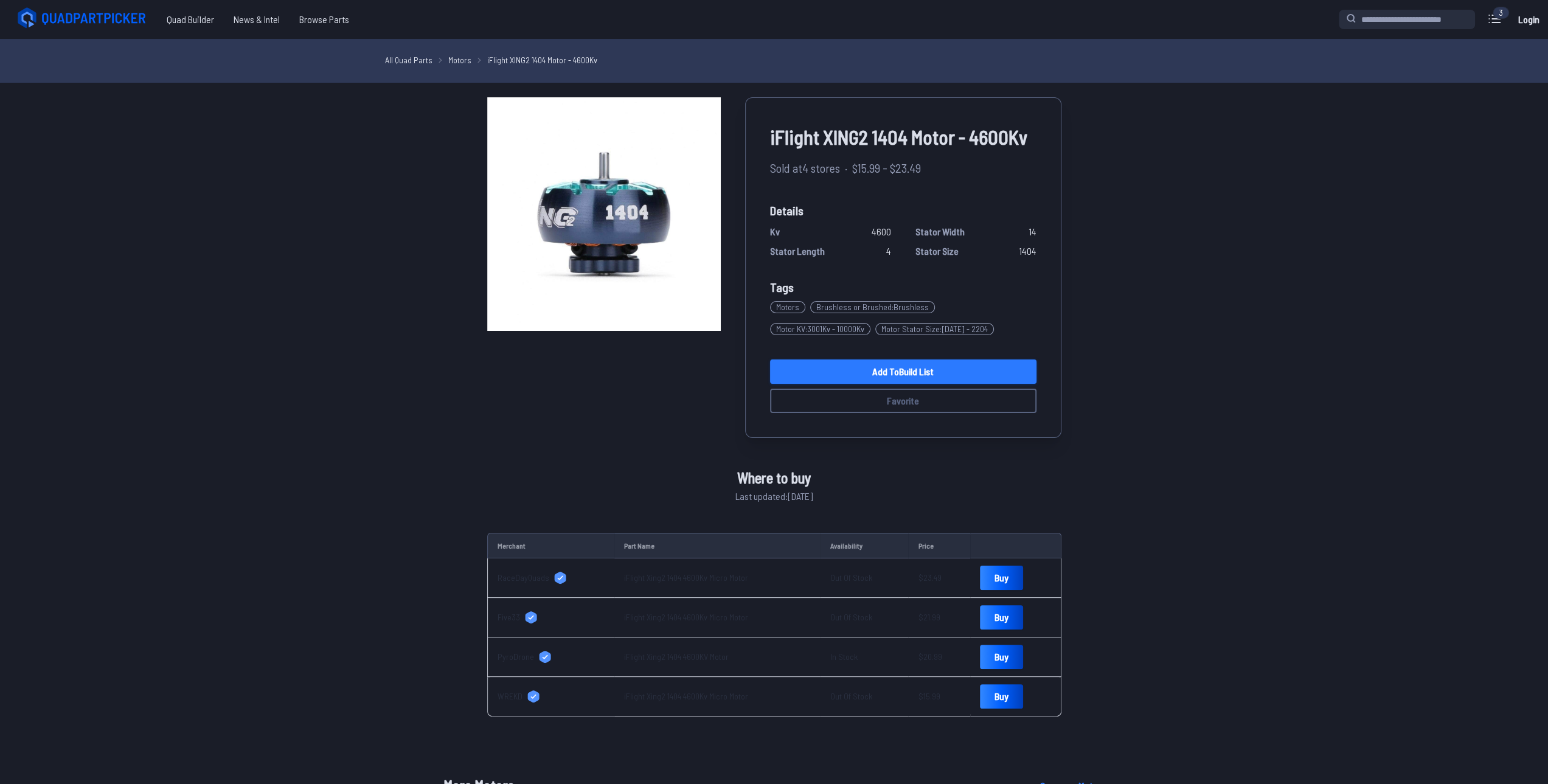
click at [881, 370] on link "Add to Build List" at bounding box center [904, 371] width 266 height 24
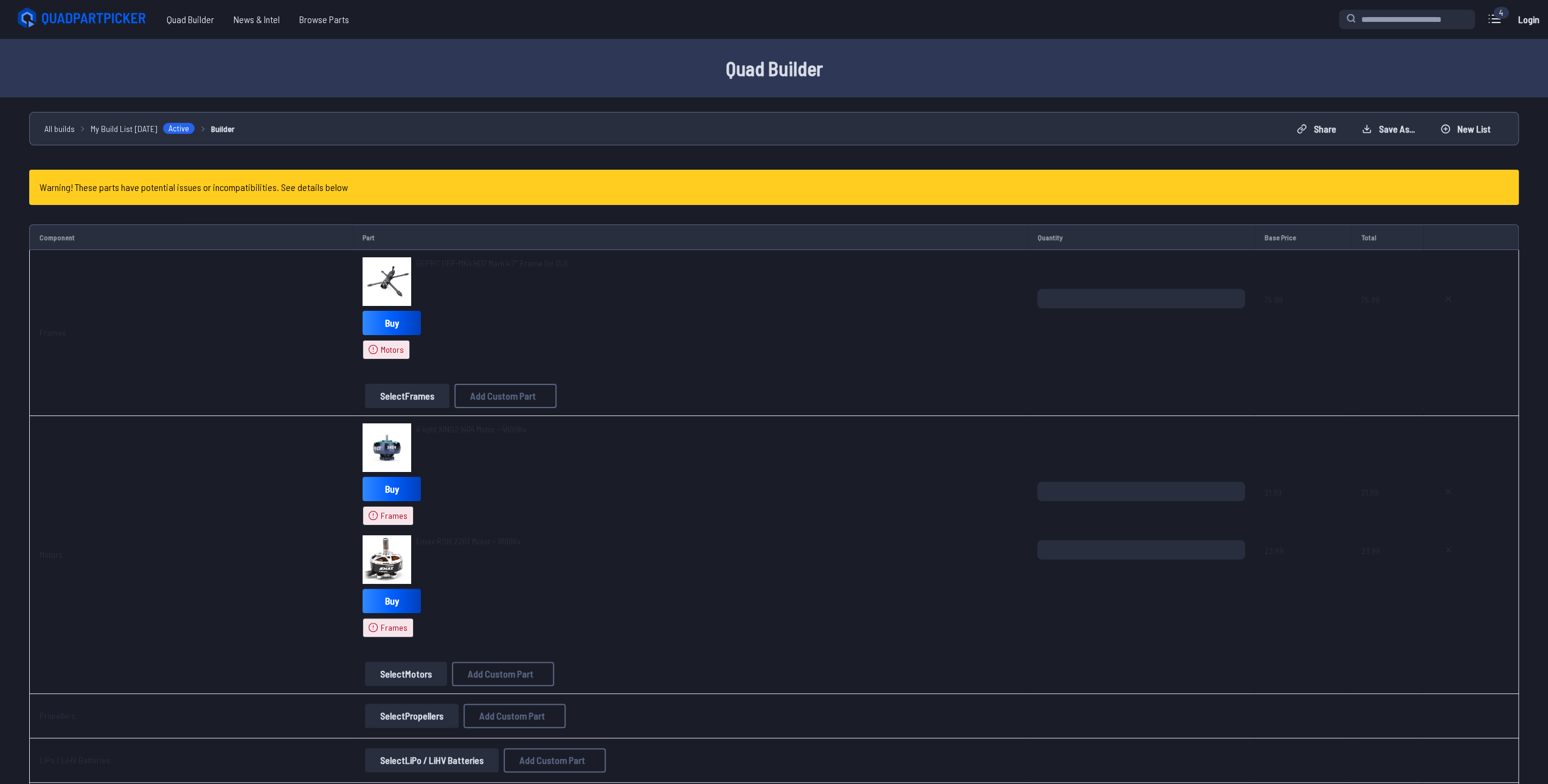
click at [390, 399] on button "Select Frames" at bounding box center [408, 395] width 85 height 24
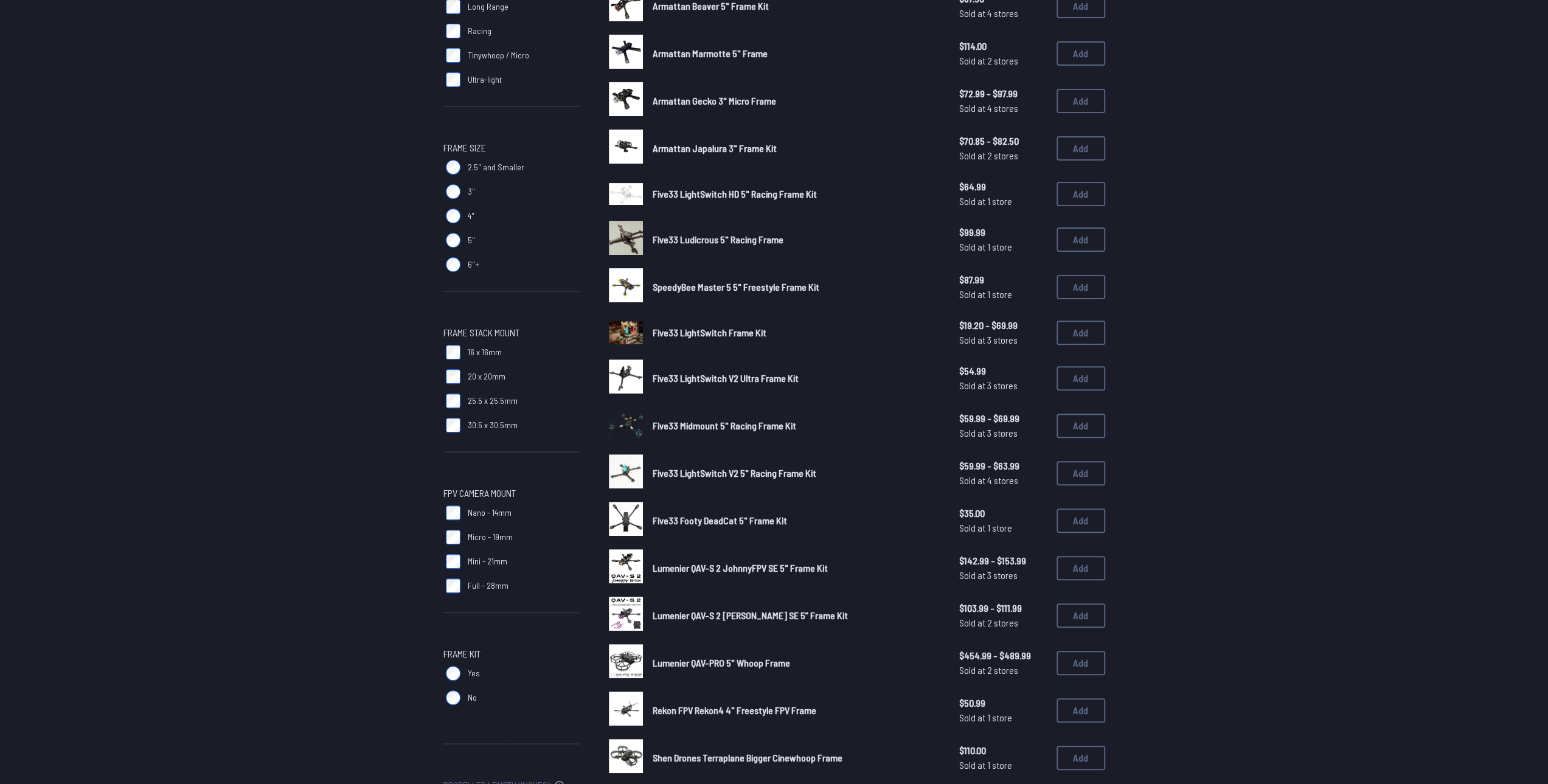
scroll to position [365, 0]
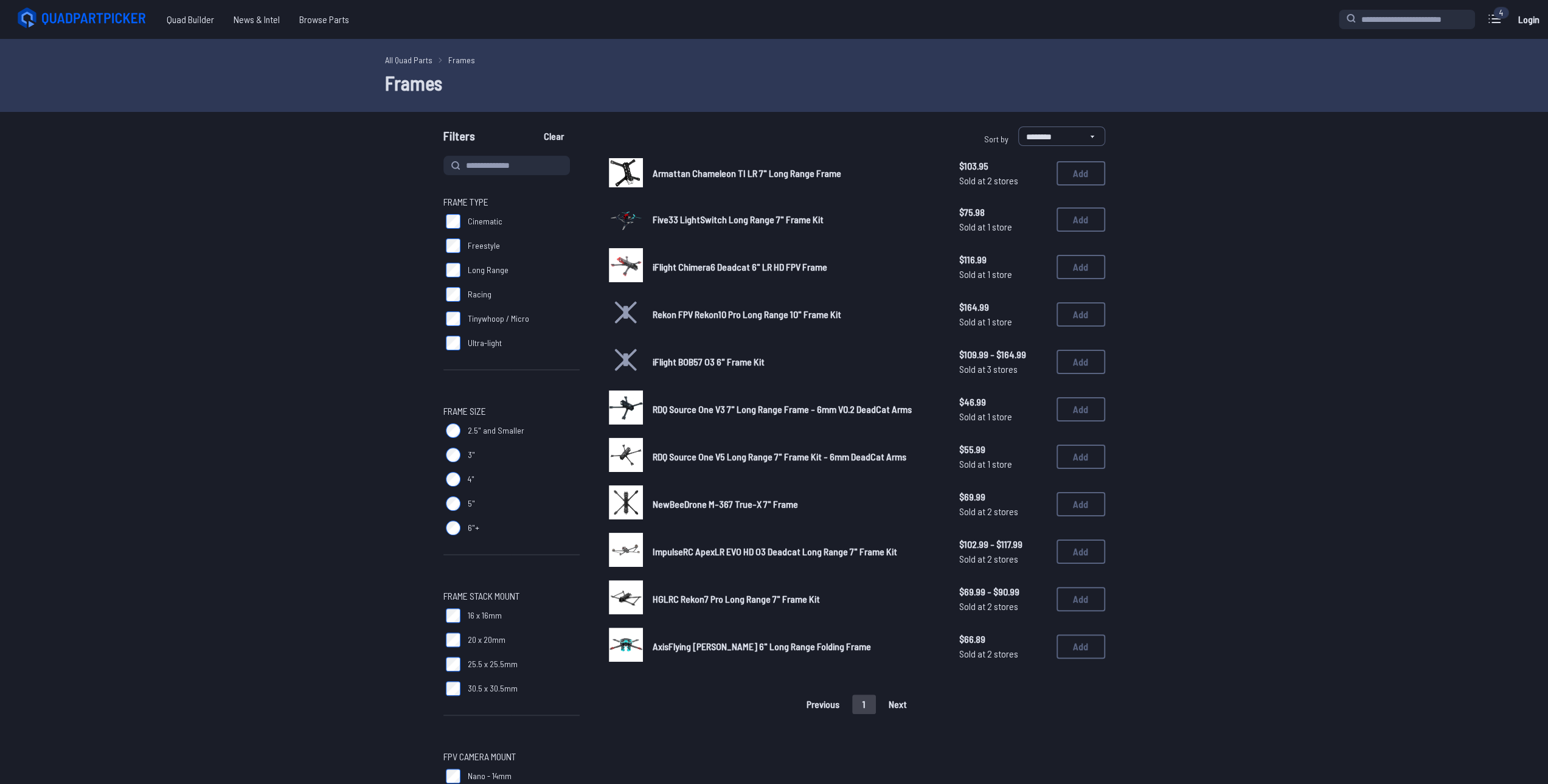
click at [679, 597] on span "HGLRC Rekon7 Pro Long Range 7" Frame Kit" at bounding box center [736, 599] width 167 height 12
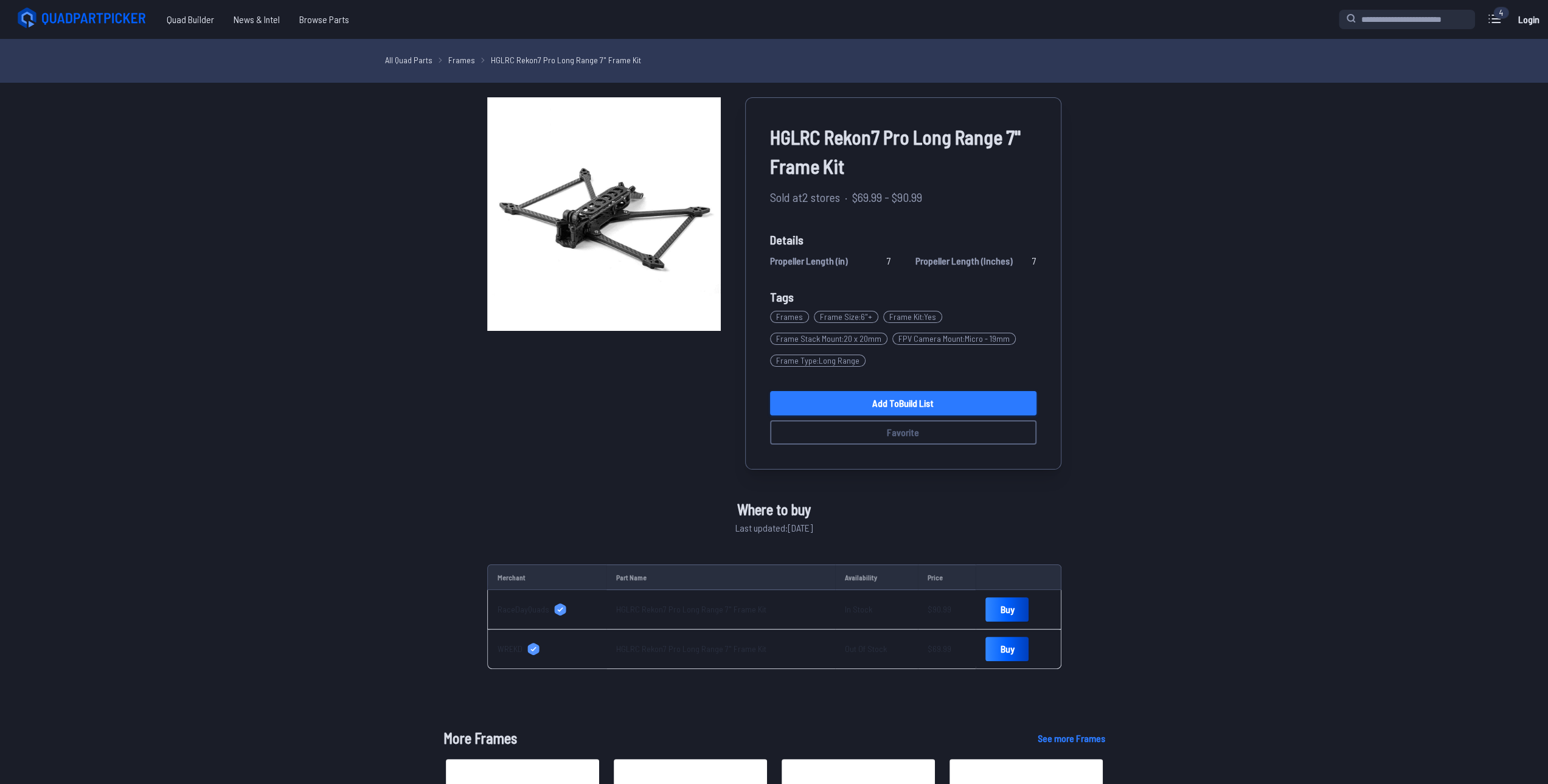
click at [926, 406] on link "Add to Build List" at bounding box center [904, 403] width 266 height 24
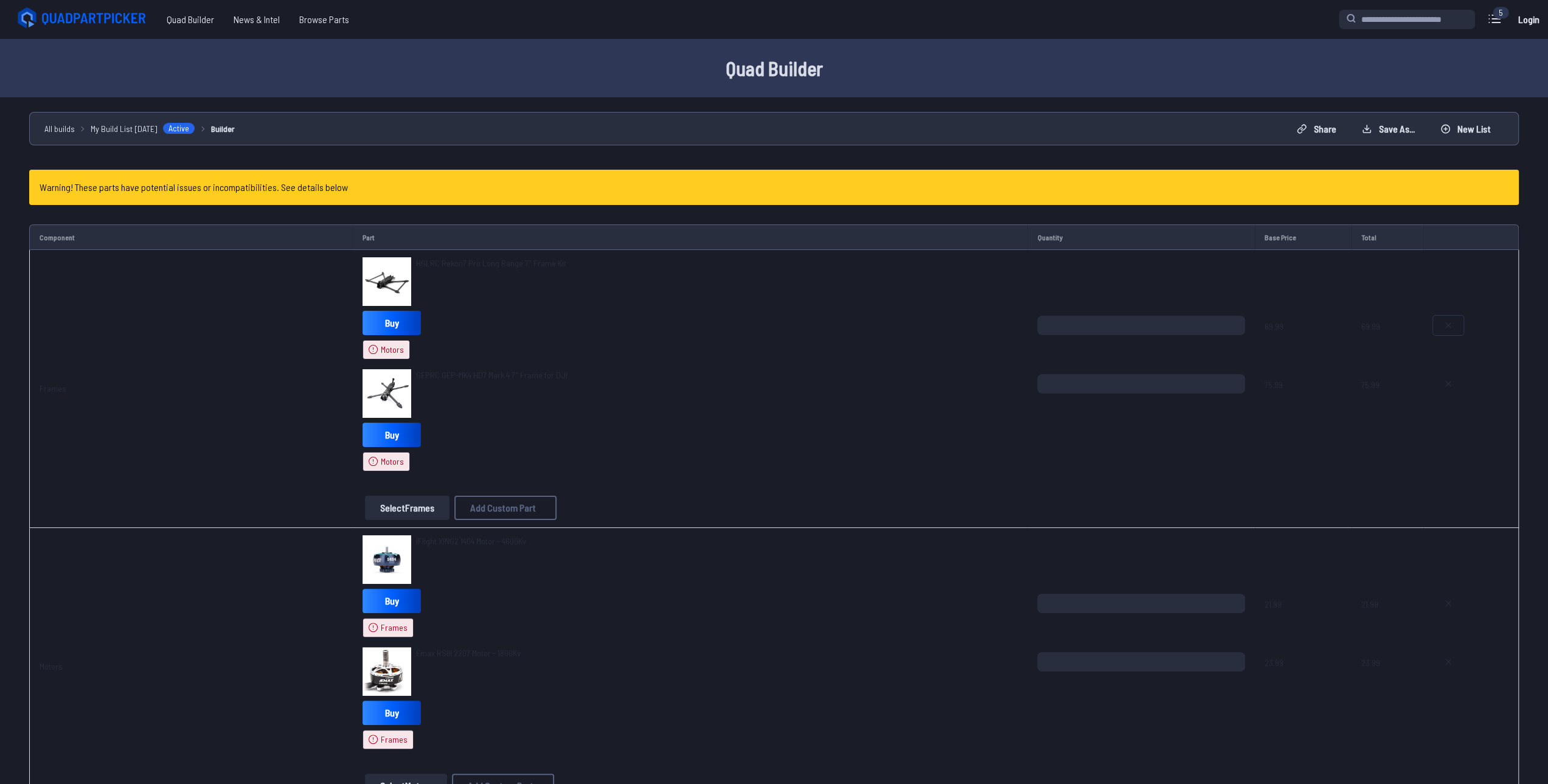
click at [1444, 322] on icon at bounding box center [1449, 325] width 10 height 10
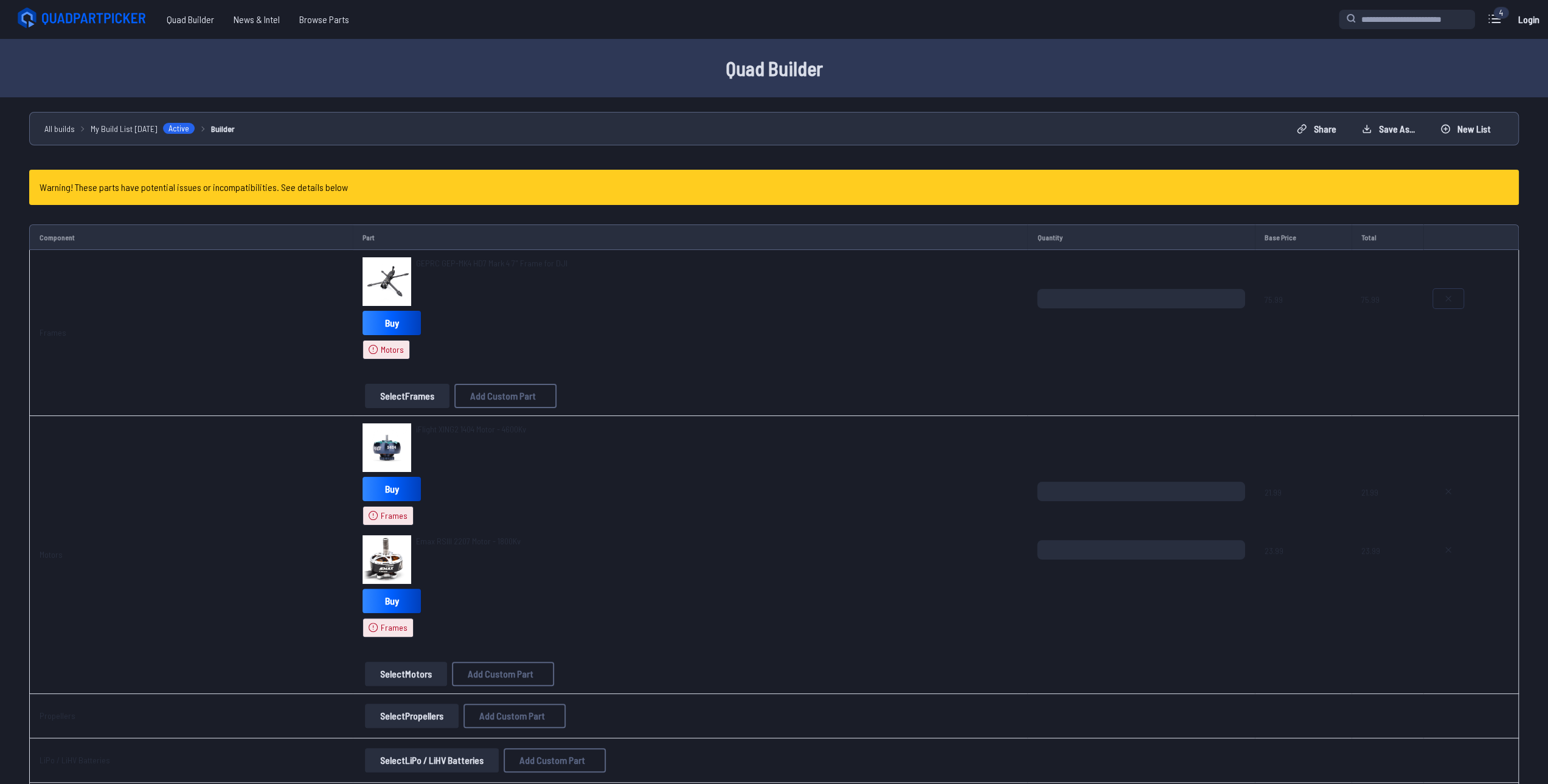
click at [1446, 289] on button at bounding box center [1449, 299] width 31 height 19
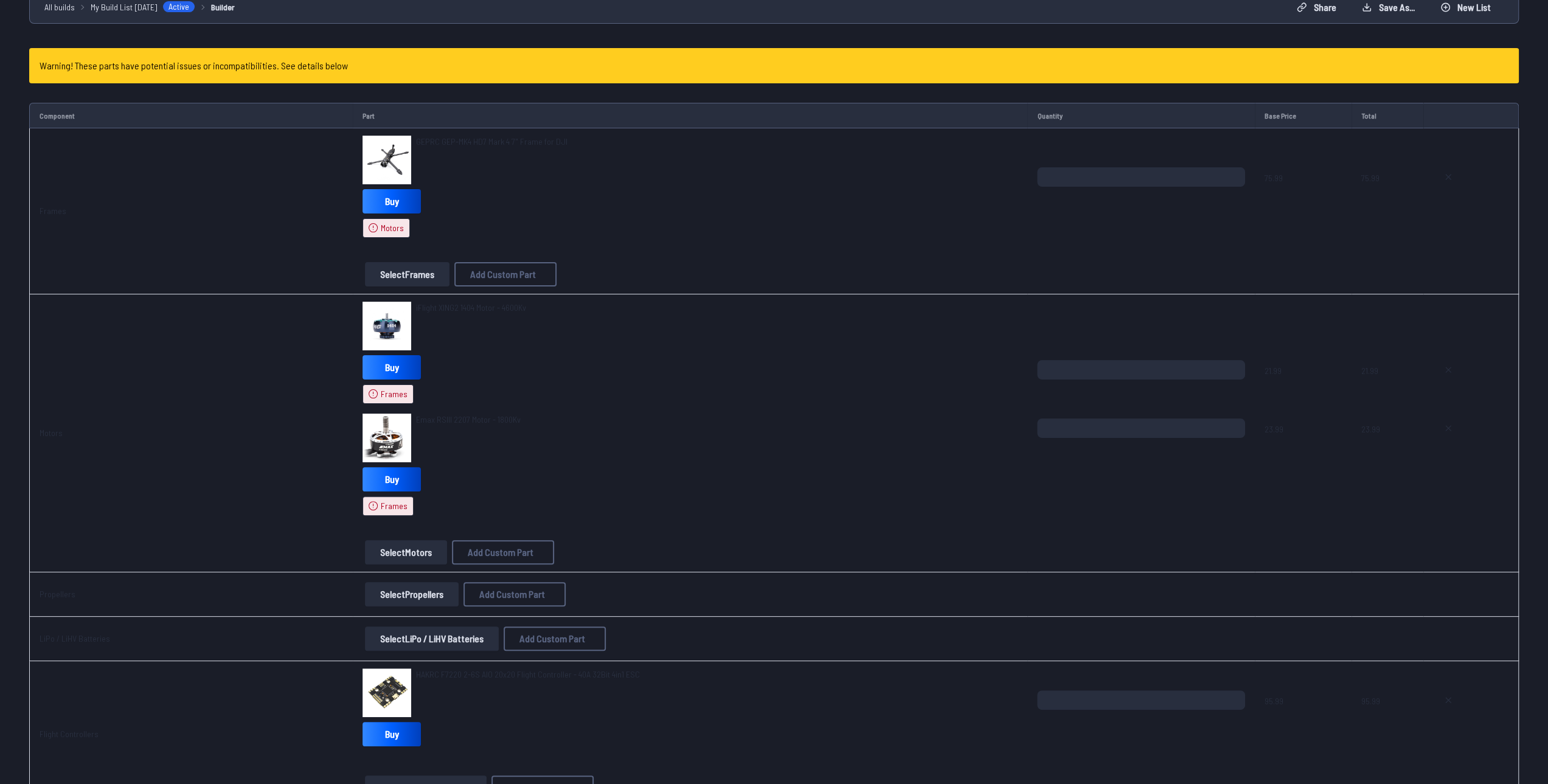
type textarea "**********"
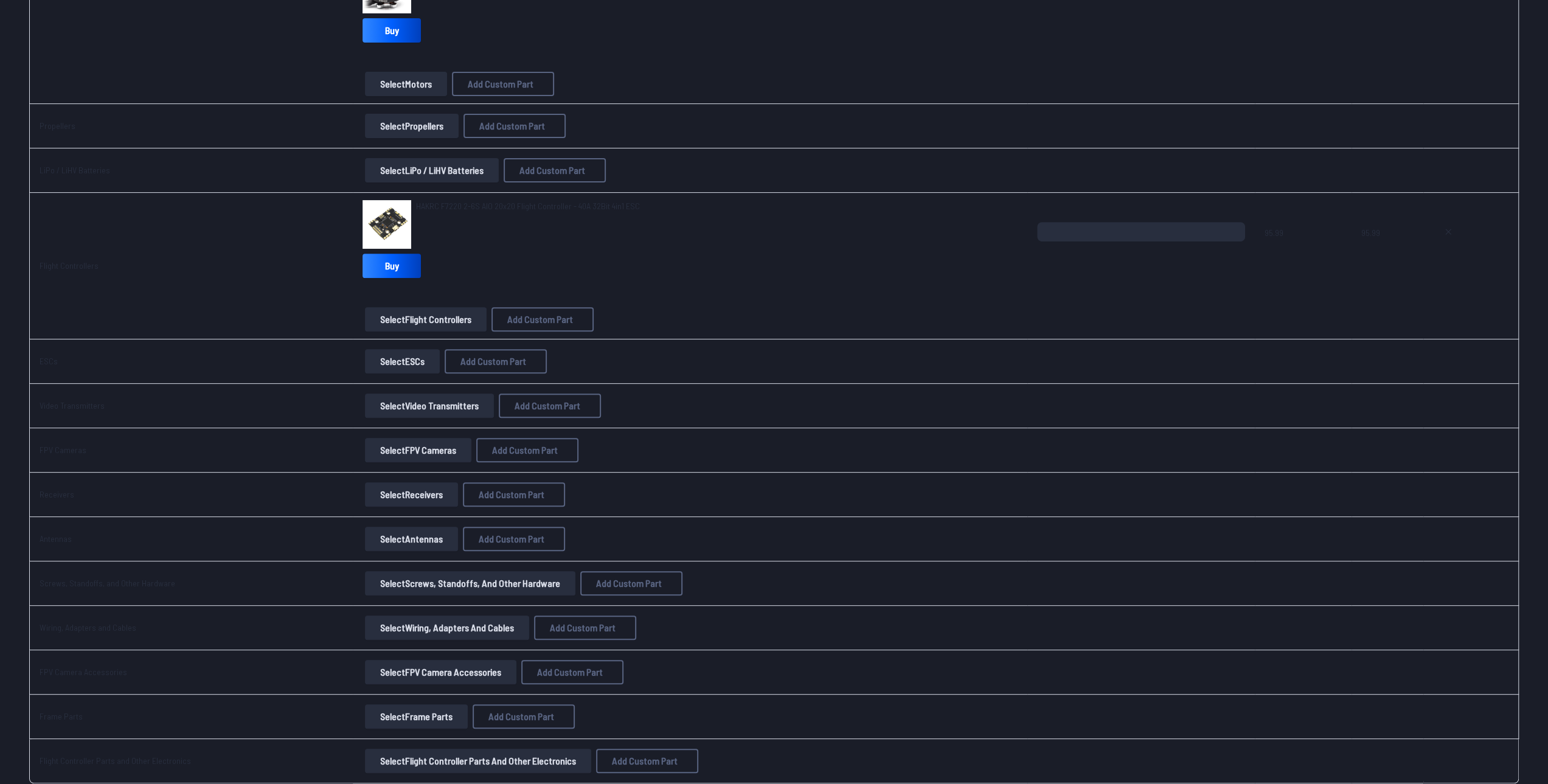
scroll to position [243, 0]
